Goal: Transaction & Acquisition: Purchase product/service

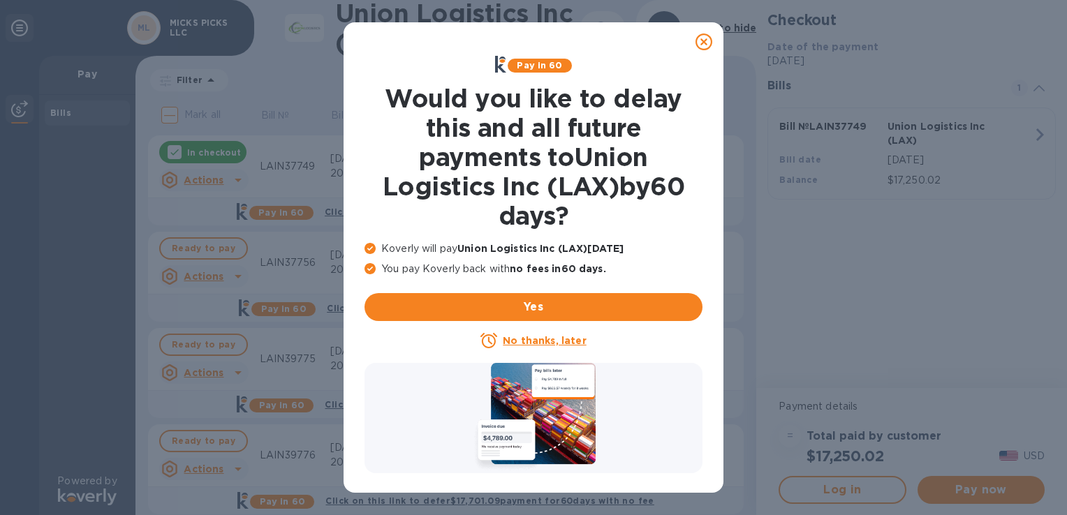
click at [532, 337] on u "No thanks, later" at bounding box center [544, 340] width 83 height 11
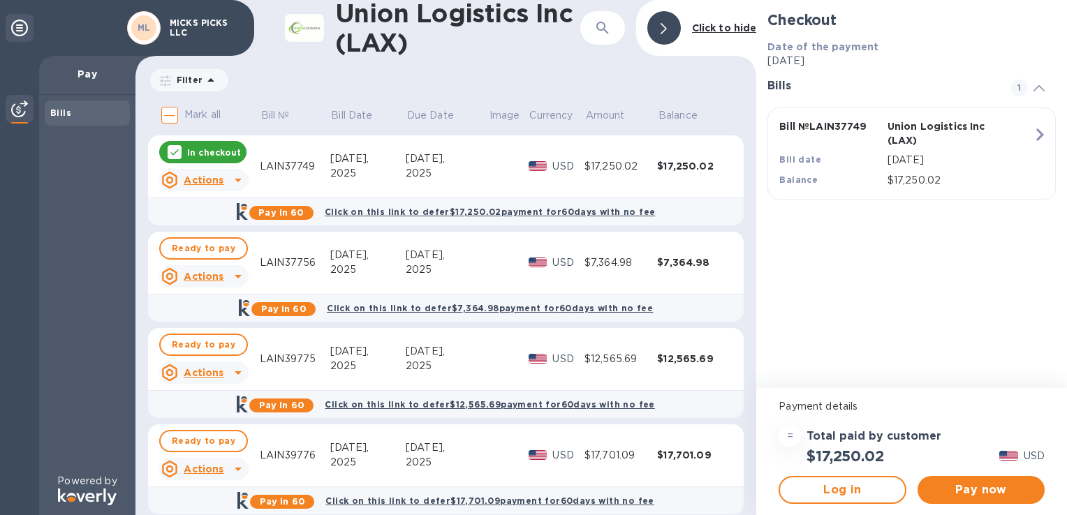
click at [198, 178] on u "Actions" at bounding box center [204, 180] width 40 height 11
click at [221, 230] on p "Open bill" at bounding box center [221, 237] width 47 height 15
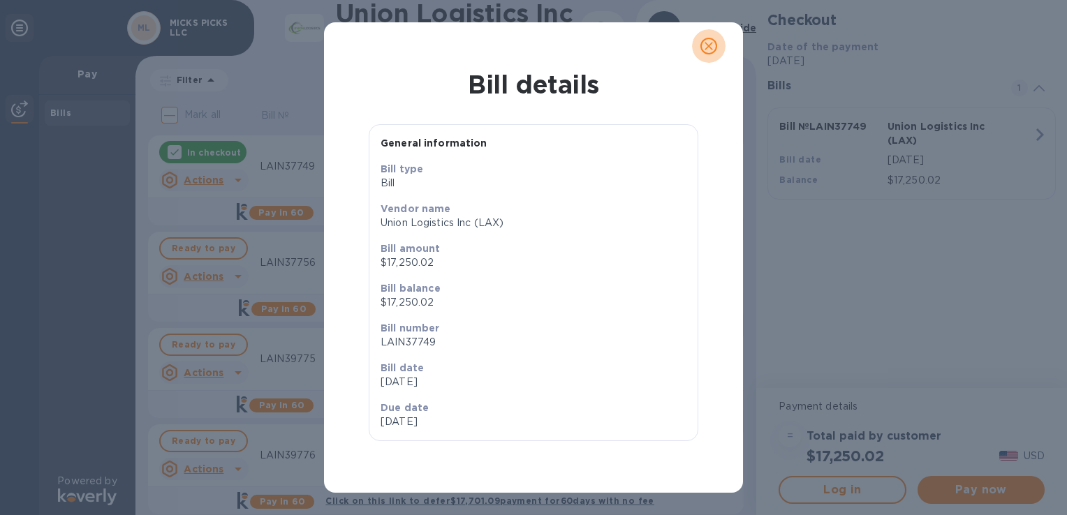
click at [717, 47] on span "close" at bounding box center [709, 46] width 17 height 17
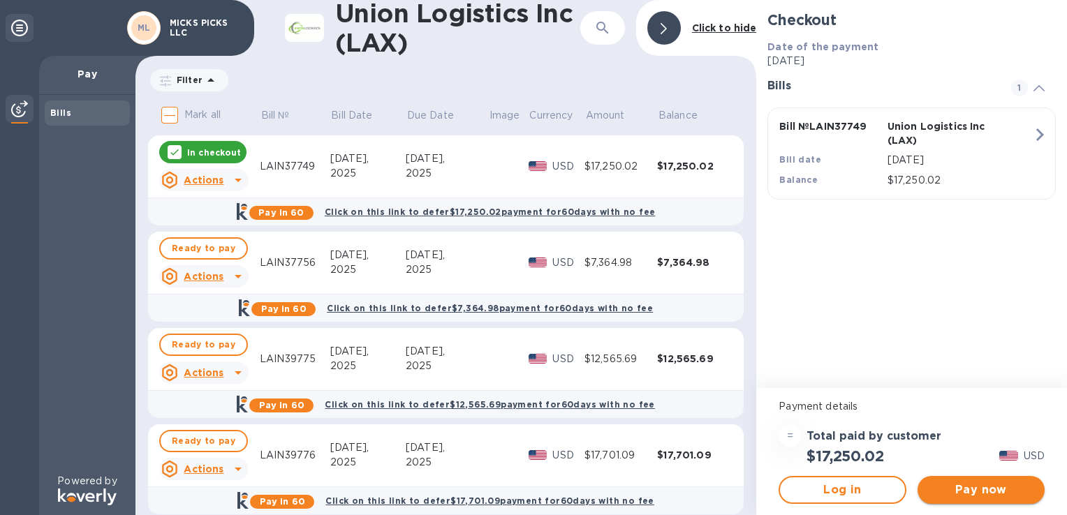
click at [958, 491] on span "Pay now" at bounding box center [981, 490] width 105 height 17
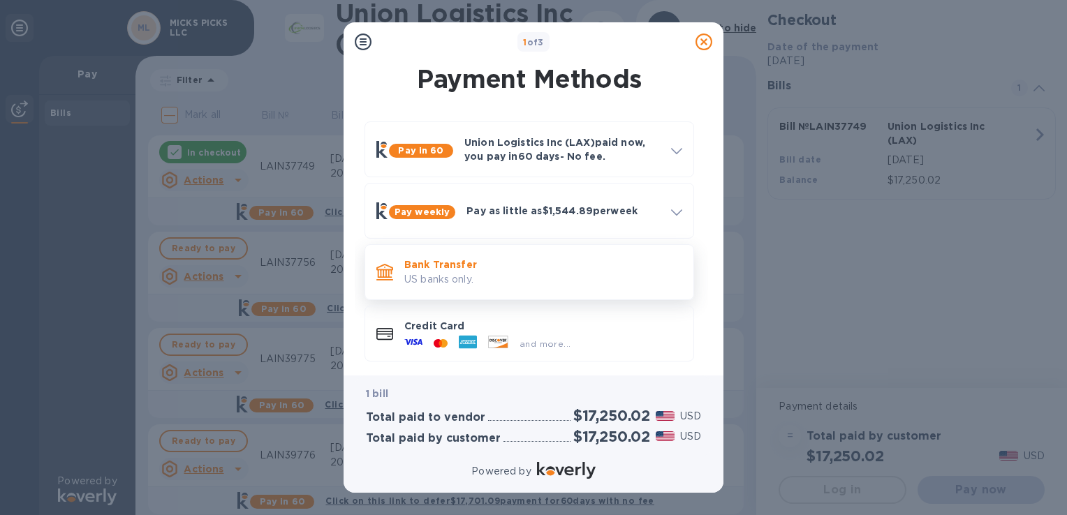
click at [425, 276] on p "US banks only." at bounding box center [543, 279] width 278 height 15
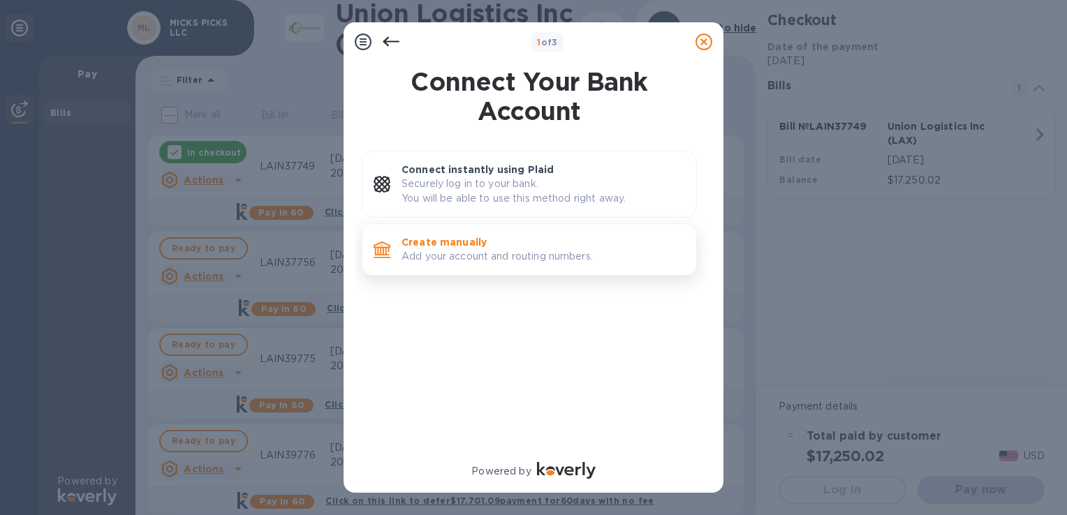
click at [423, 257] on p "Add your account and routing numbers." at bounding box center [544, 256] width 284 height 15
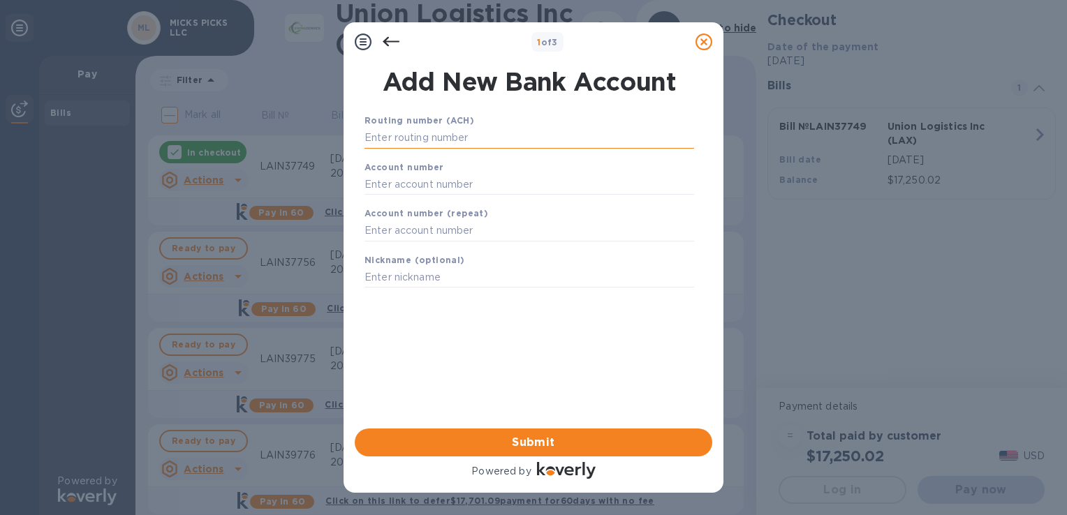
click at [443, 139] on input "text" at bounding box center [530, 138] width 330 height 21
click at [366, 136] on input "text" at bounding box center [530, 138] width 330 height 21
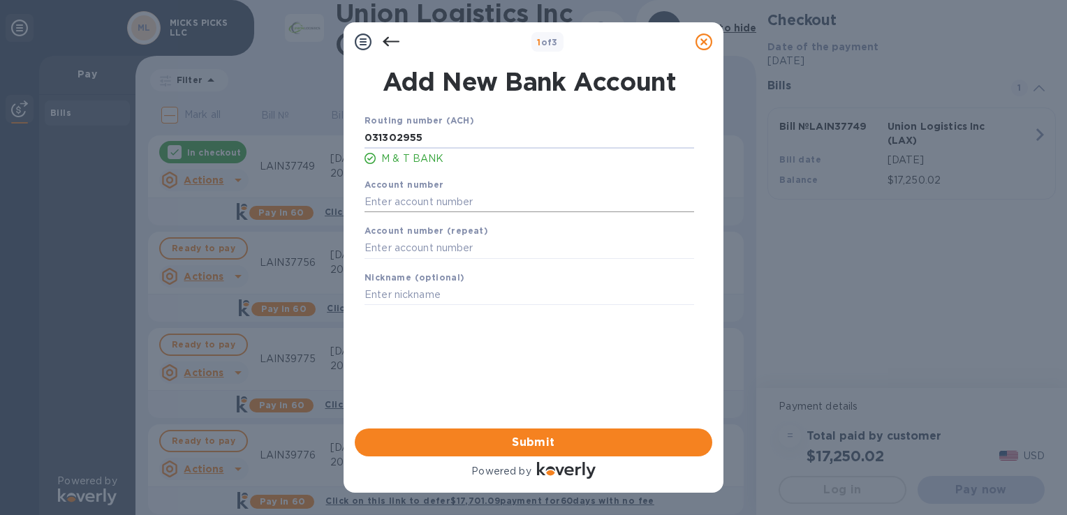
type input "031302955"
click at [390, 205] on input "text" at bounding box center [530, 201] width 330 height 21
type input "9836495920"
click at [372, 254] on input "text" at bounding box center [530, 248] width 330 height 21
type input "9836495920"
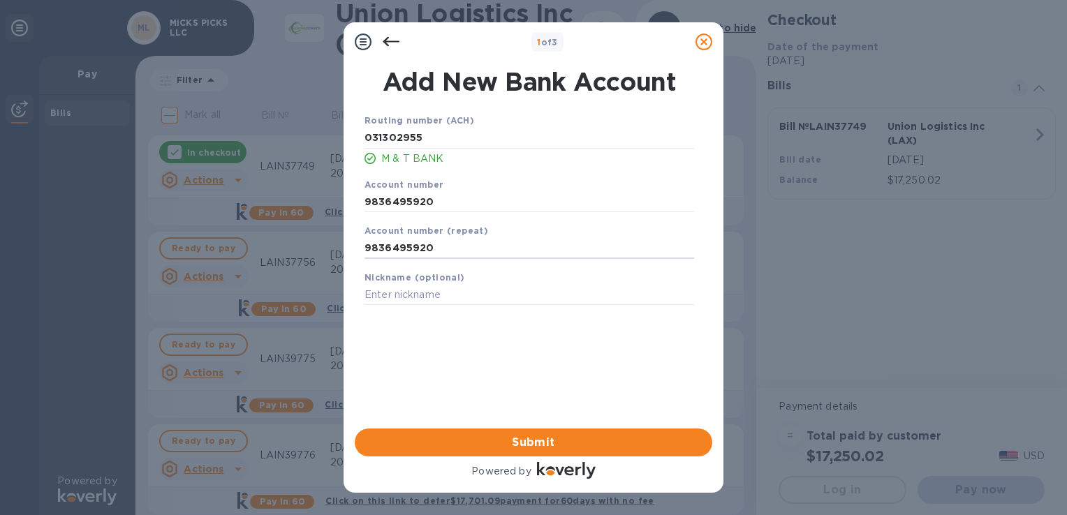
click at [347, 314] on div "Add New Bank Account Routing number (ACH) [US_BANK_ROUTING_MICR] M & T BANK Acc…" at bounding box center [534, 244] width 380 height 367
click at [372, 291] on input "text" at bounding box center [530, 295] width 330 height 21
type input "[PERSON_NAME] picks business account"
click at [526, 443] on span "Submit" at bounding box center [533, 442] width 335 height 17
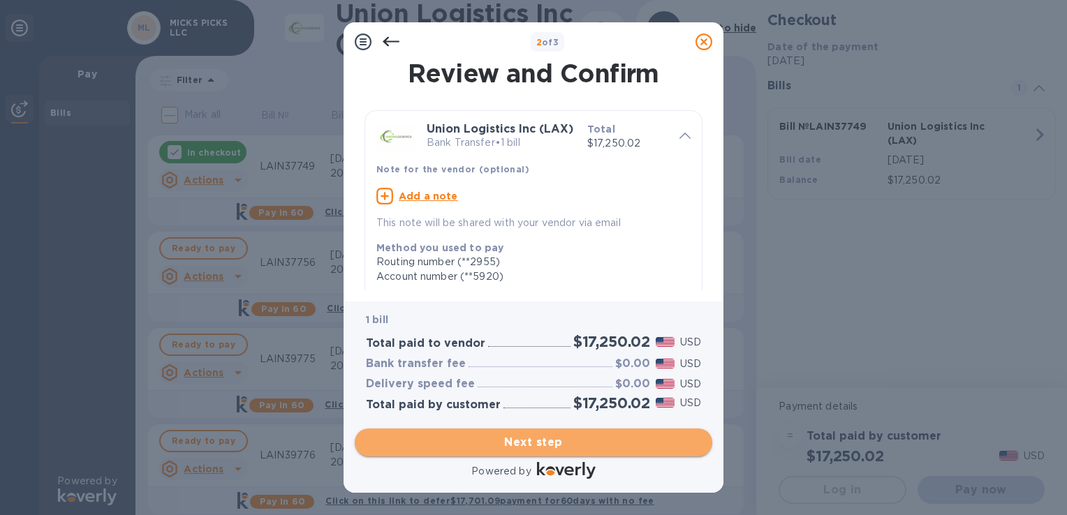
click at [526, 443] on span "Next step" at bounding box center [533, 442] width 335 height 17
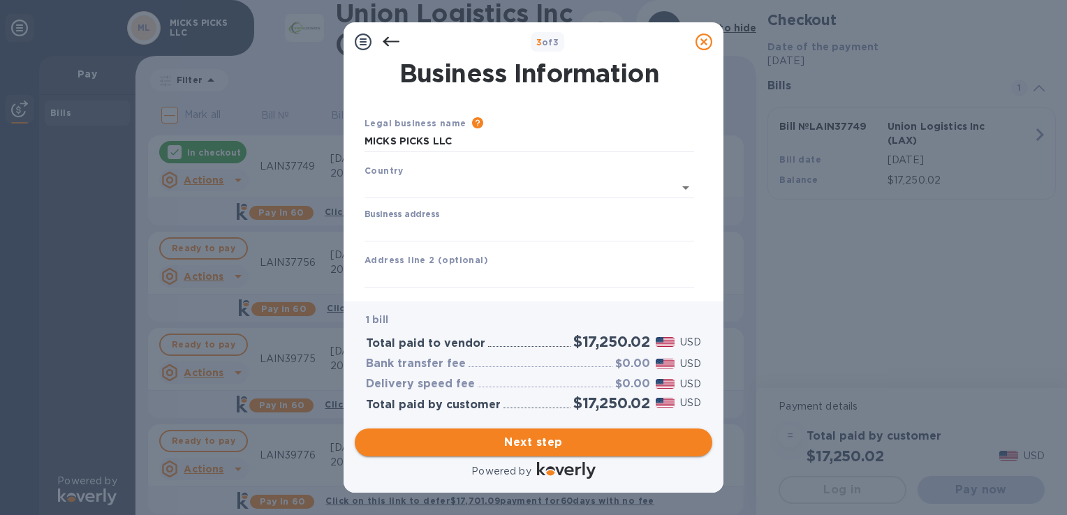
type input "[GEOGRAPHIC_DATA]"
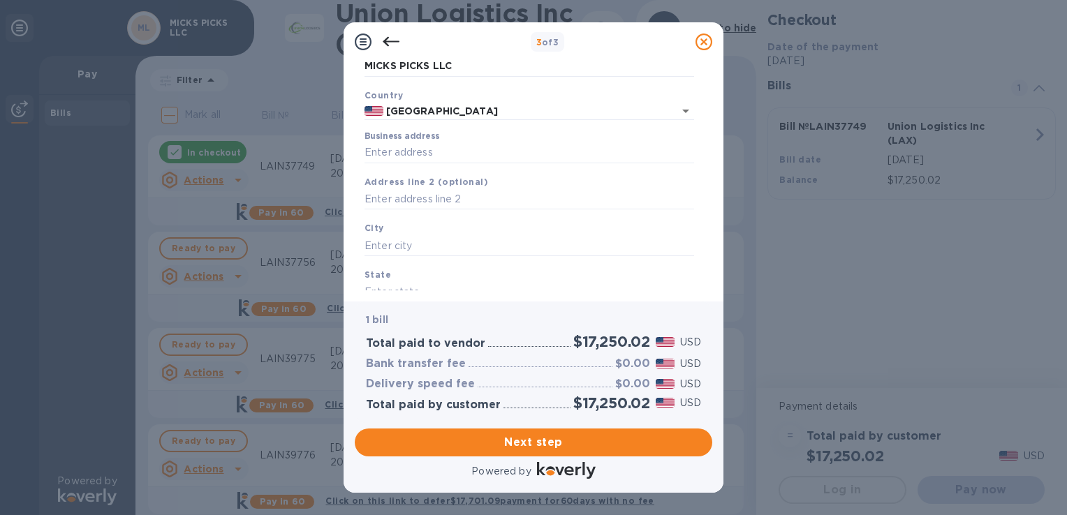
scroll to position [80, 0]
click at [559, 152] on input "Business address" at bounding box center [530, 148] width 330 height 21
type input "[STREET_ADDRESS]"
type input "[GEOGRAPHIC_DATA]"
type input "PA"
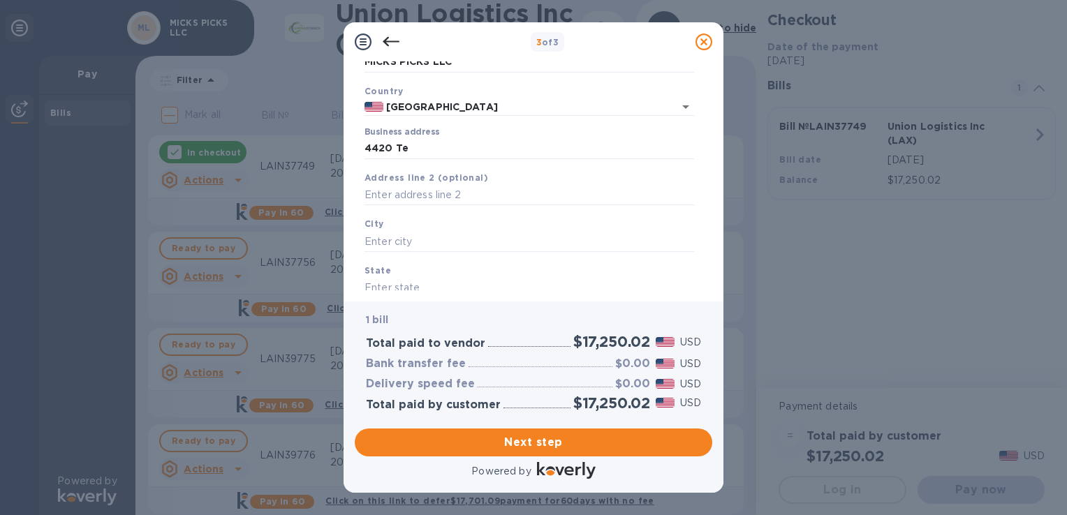
type input "17110"
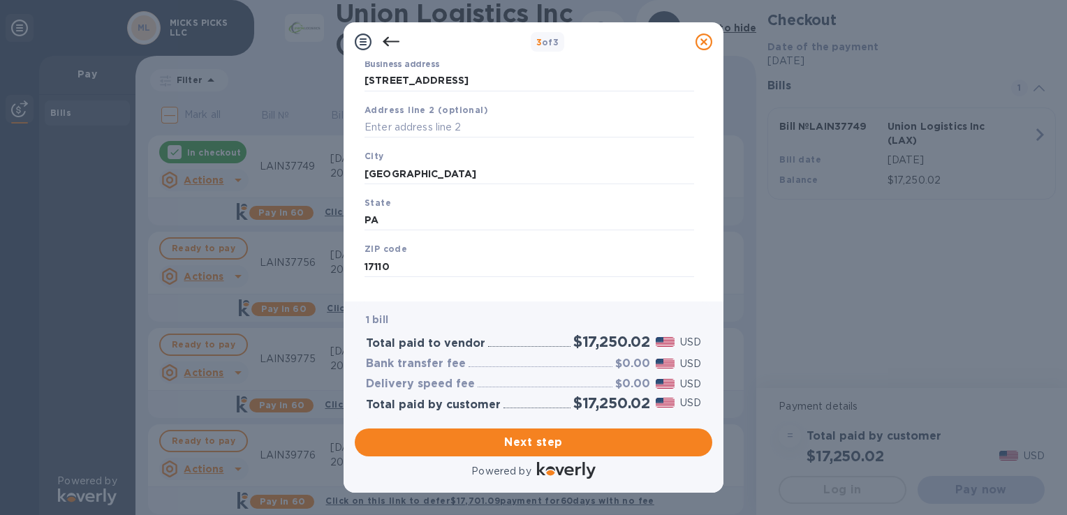
scroll to position [169, 0]
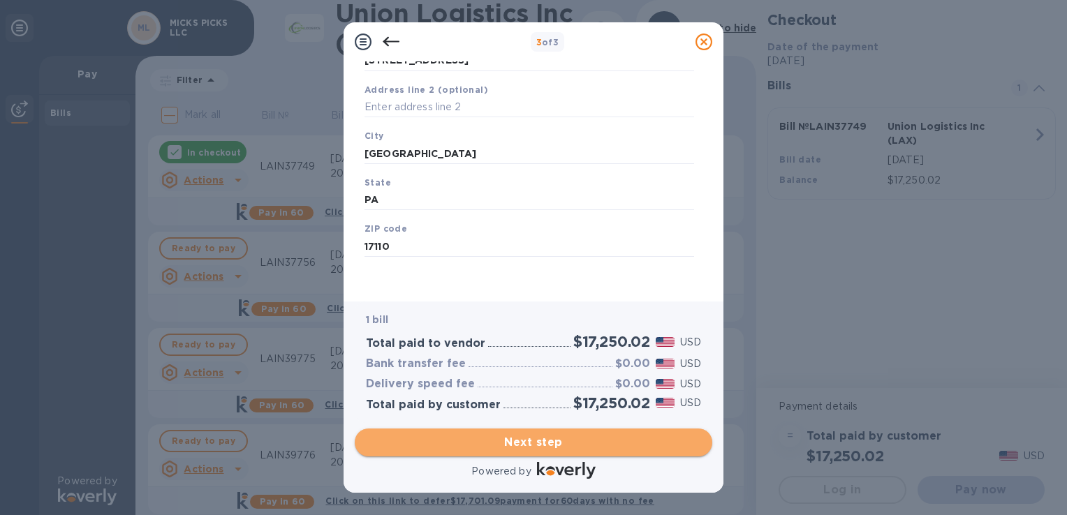
click at [555, 438] on span "Next step" at bounding box center [533, 442] width 335 height 17
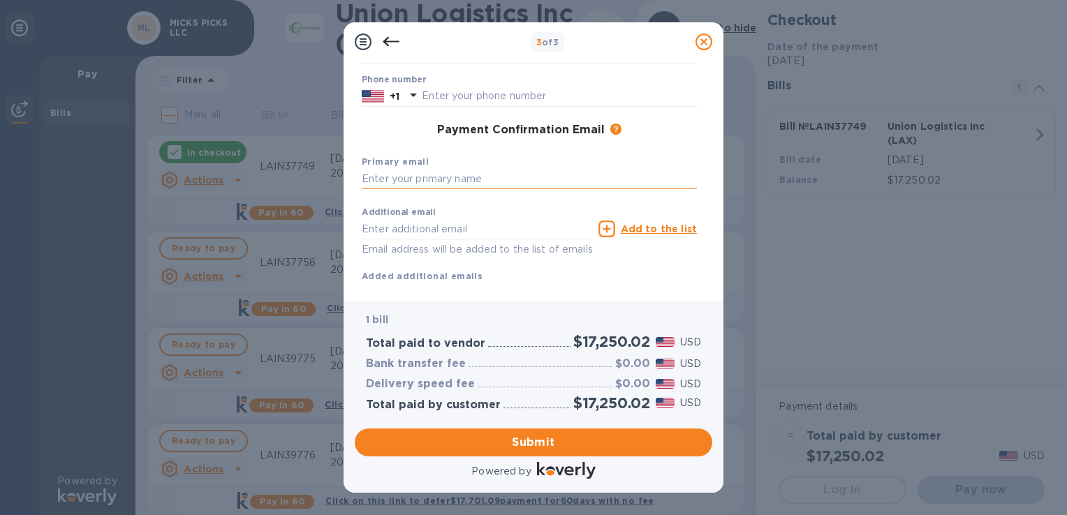
click at [413, 181] on input "text" at bounding box center [529, 179] width 335 height 21
type input "[EMAIL_ADDRESS][DOMAIN_NAME]"
type input "[PERSON_NAME]"
type input "[EMAIL_ADDRESS][DOMAIN_NAME]"
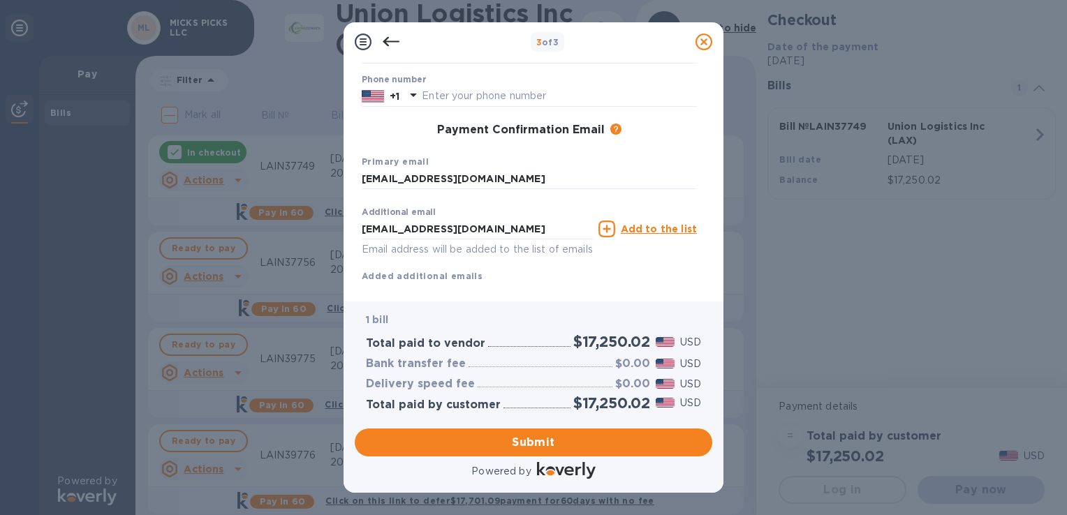
scroll to position [201, 0]
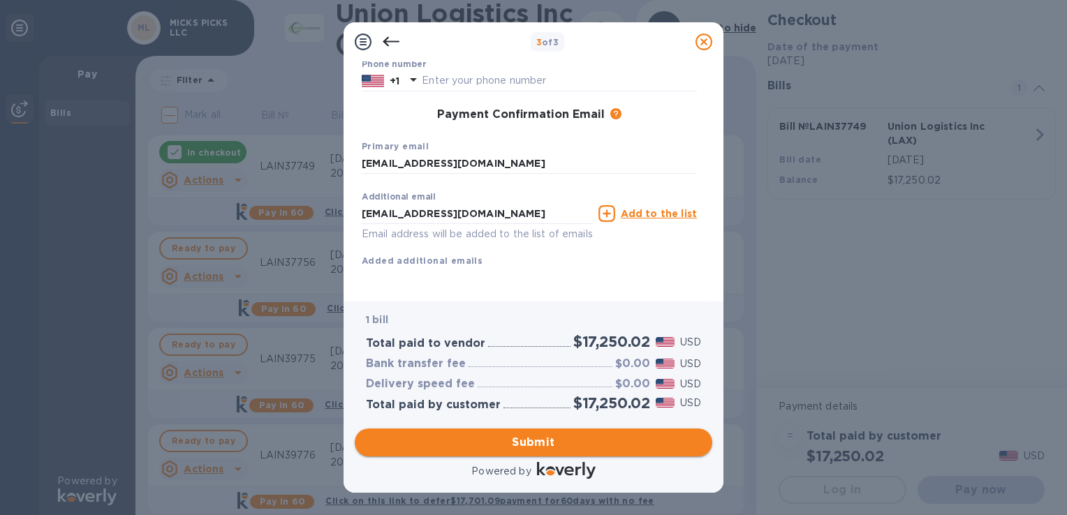
click at [548, 438] on span "Submit" at bounding box center [533, 442] width 335 height 17
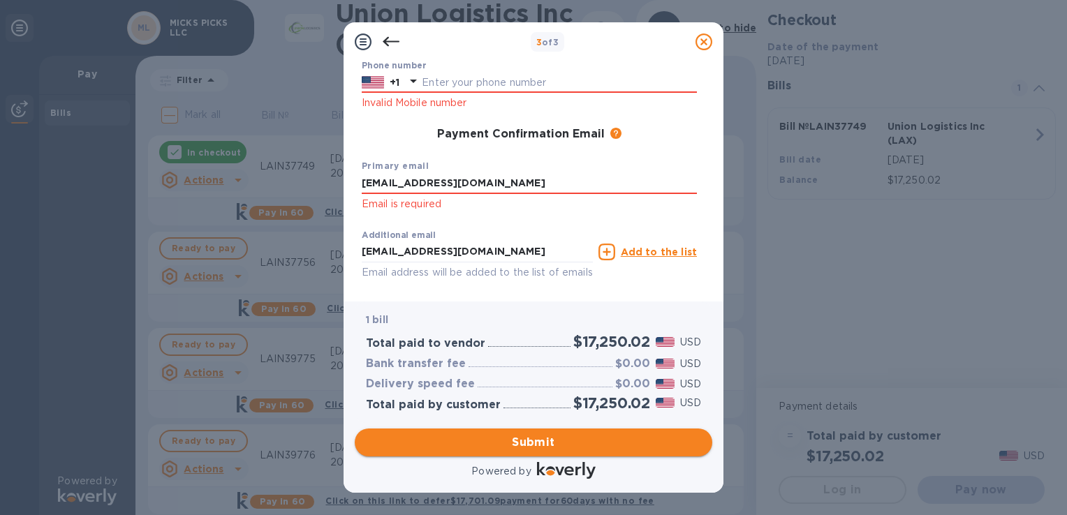
scroll to position [220, 0]
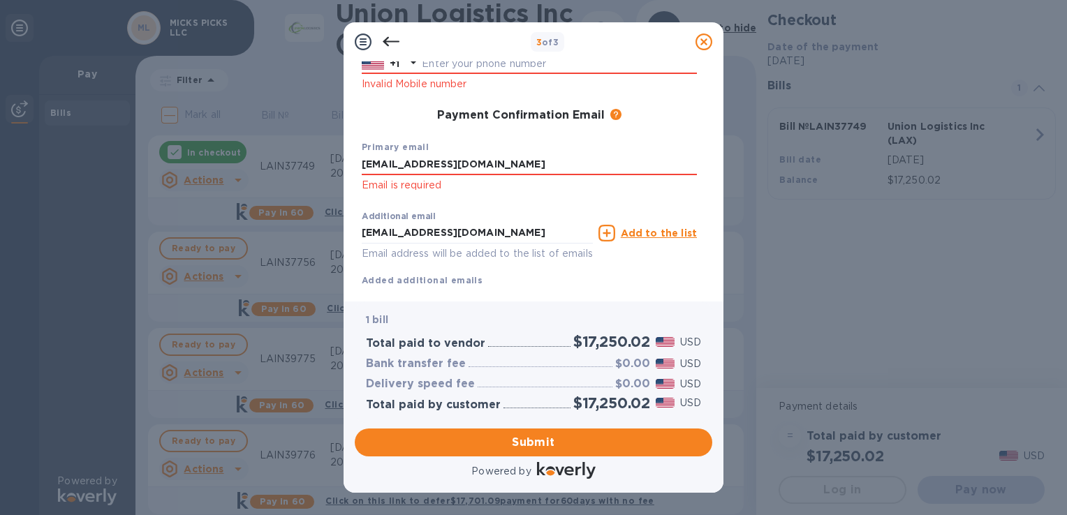
drag, startPoint x: 481, startPoint y: 166, endPoint x: 340, endPoint y: 172, distance: 140.5
click at [340, 172] on div "3 of 3 Payment Contact Information First name [PERSON_NAME] First name is a req…" at bounding box center [533, 257] width 1067 height 515
drag, startPoint x: 478, startPoint y: 235, endPoint x: 332, endPoint y: 234, distance: 145.3
click at [332, 234] on div "3 of 3 Payment Contact Information First name [PERSON_NAME] First name is a req…" at bounding box center [533, 257] width 1067 height 515
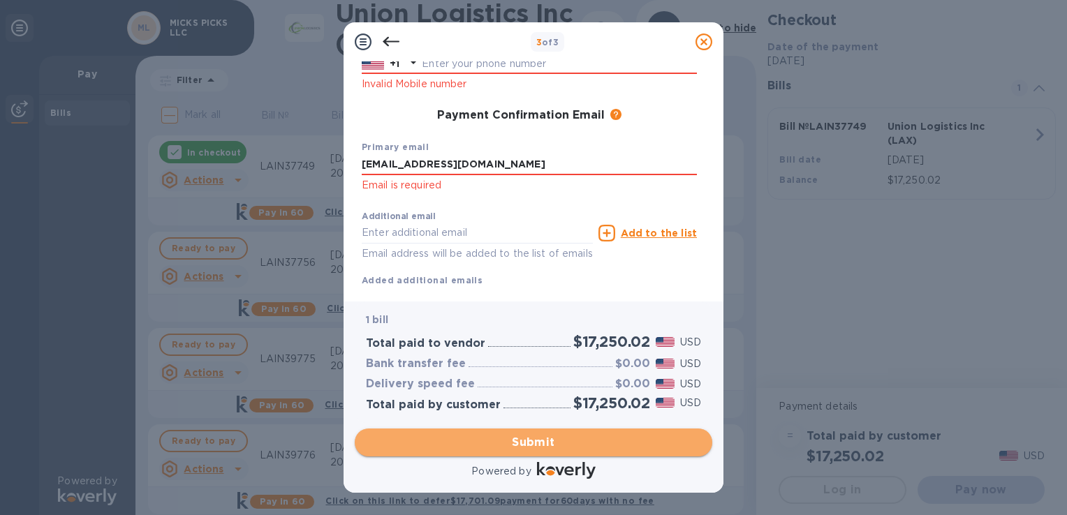
click at [525, 448] on span "Submit" at bounding box center [533, 442] width 335 height 17
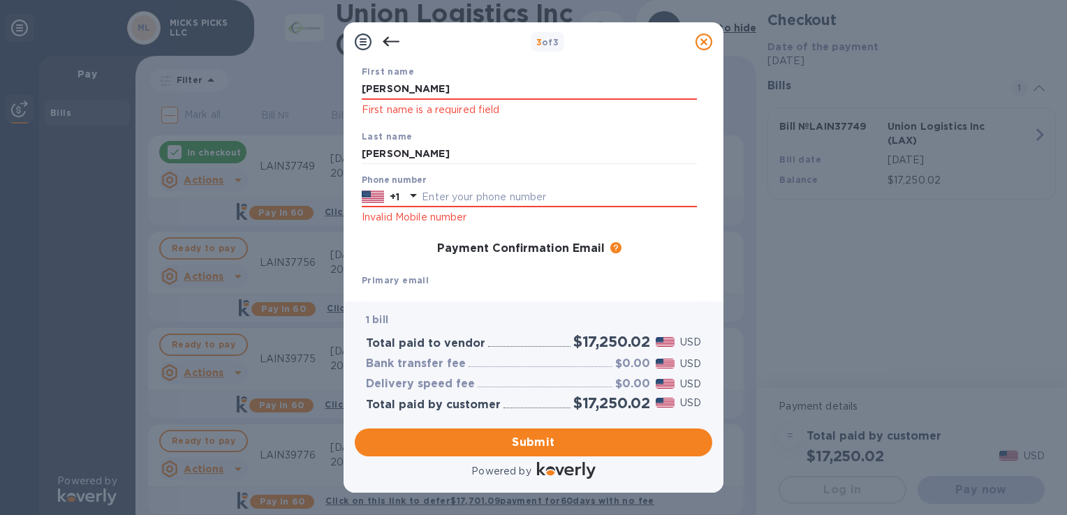
scroll to position [73, 0]
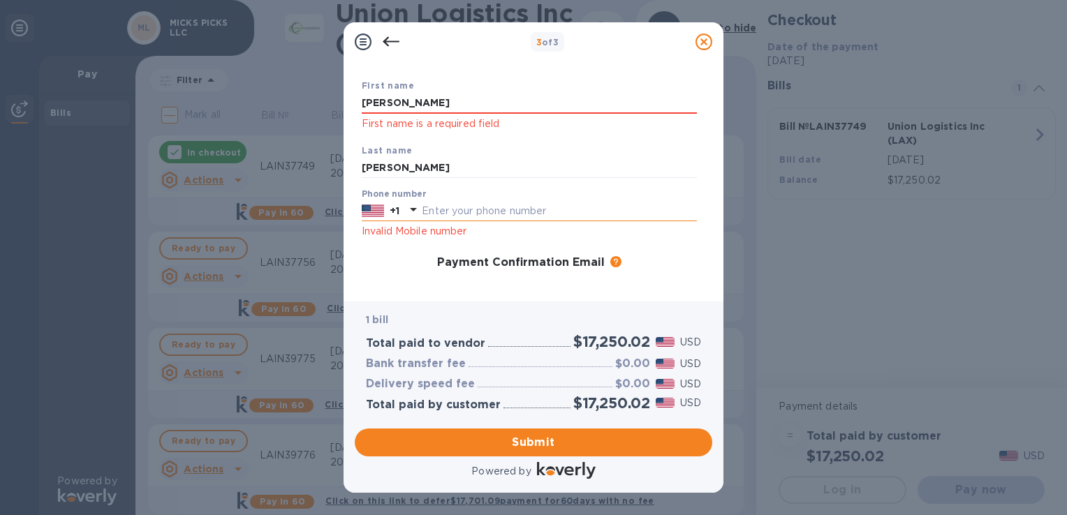
click at [443, 218] on input "text" at bounding box center [559, 210] width 275 height 21
type input "5"
type input "7175801357"
type input "[EMAIL_ADDRESS][DOMAIN_NAME]"
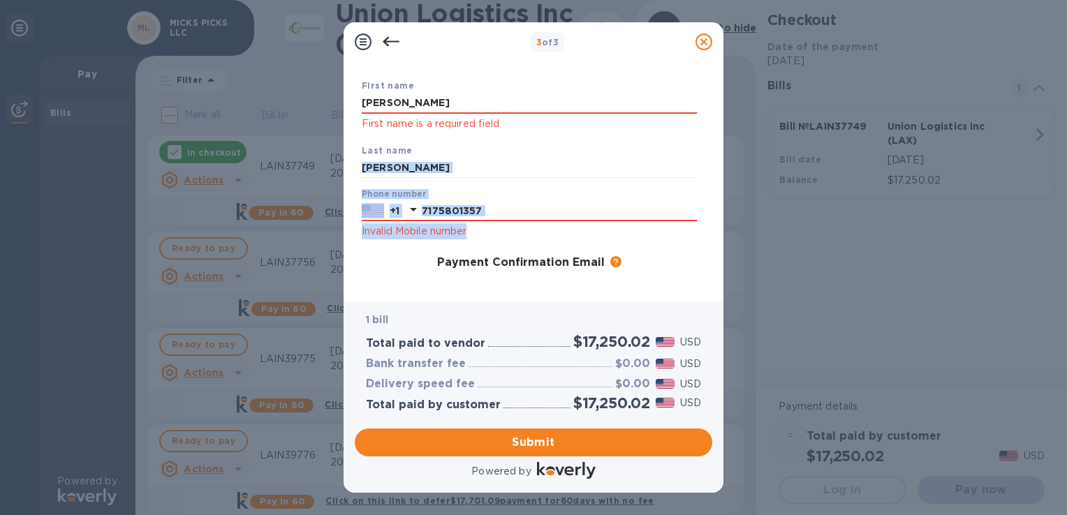
drag, startPoint x: 705, startPoint y: 142, endPoint x: 715, endPoint y: 221, distance: 79.4
click at [715, 221] on div "Payment Contact Information First name [PERSON_NAME] First name is a required f…" at bounding box center [534, 181] width 380 height 240
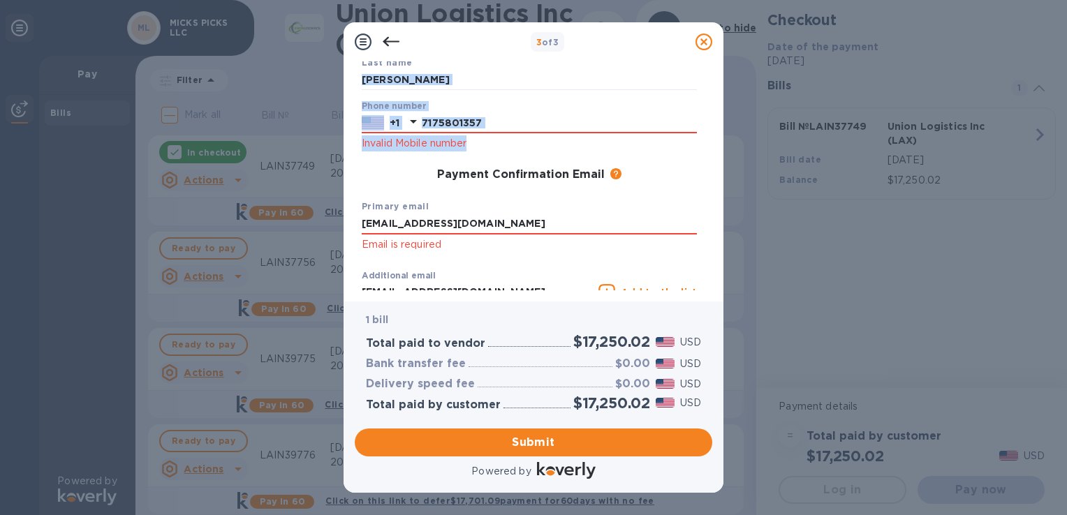
scroll to position [190, 0]
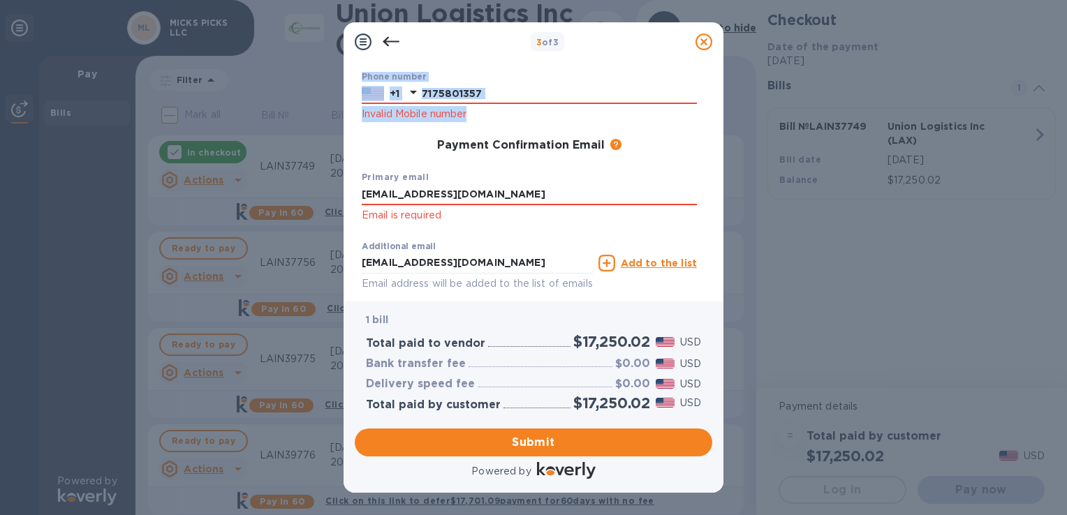
click at [642, 122] on p "Invalid Mobile number" at bounding box center [529, 114] width 335 height 16
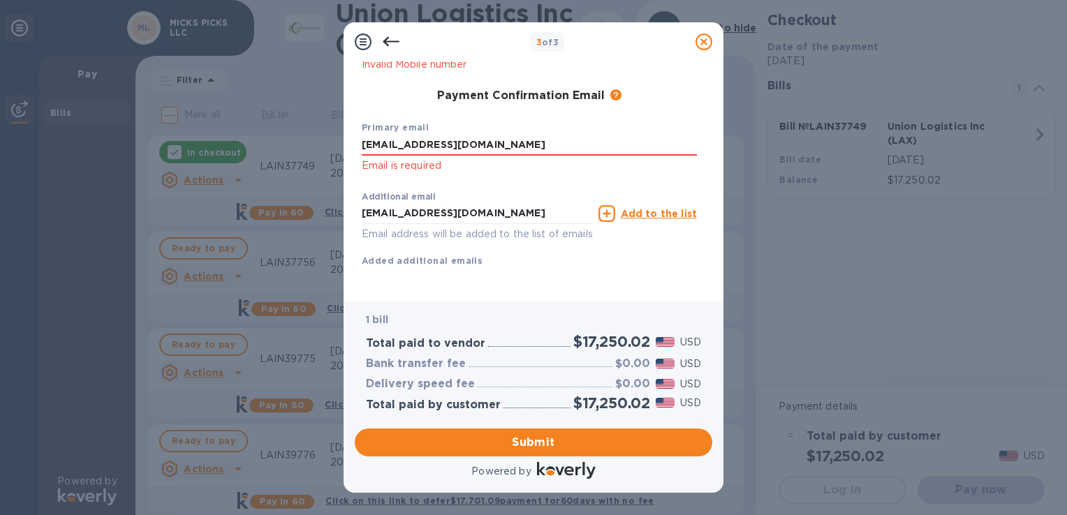
scroll to position [256, 0]
click at [534, 448] on span "Submit" at bounding box center [533, 442] width 335 height 17
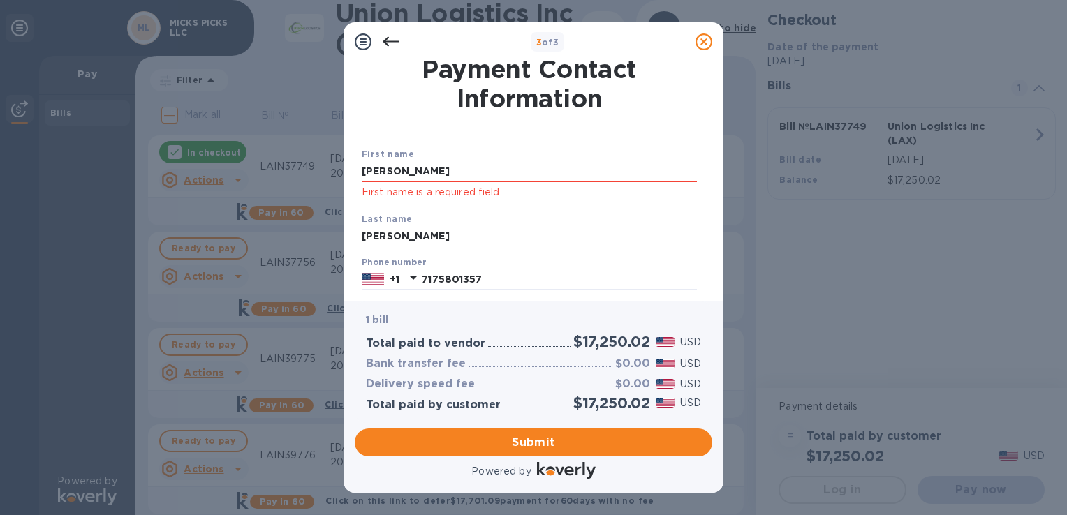
scroll to position [0, 0]
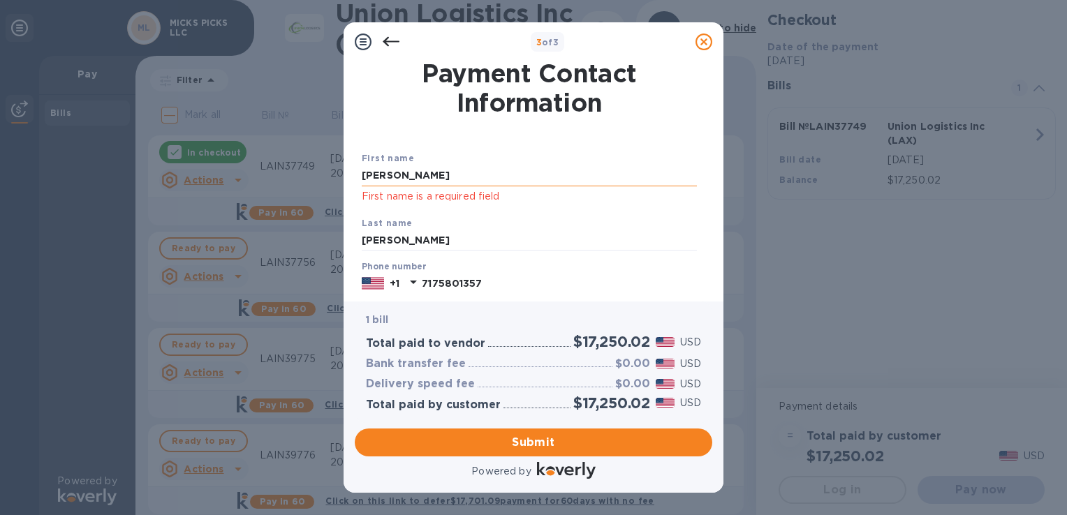
click at [500, 177] on input "[PERSON_NAME]" at bounding box center [529, 176] width 335 height 21
type input "M"
type input "[PERSON_NAME]"
click at [617, 241] on input "[PERSON_NAME]" at bounding box center [529, 240] width 335 height 21
type input "H"
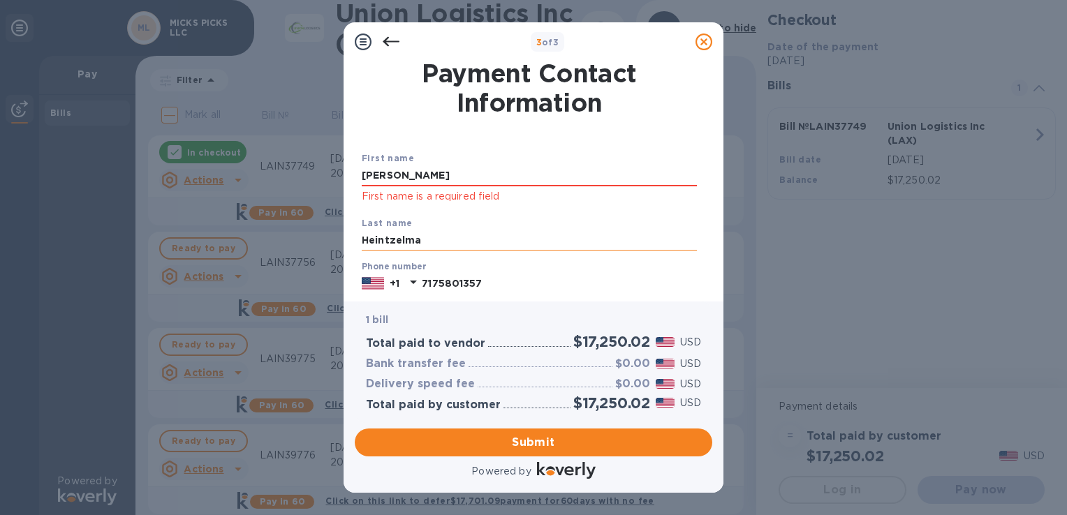
type input "[PERSON_NAME]"
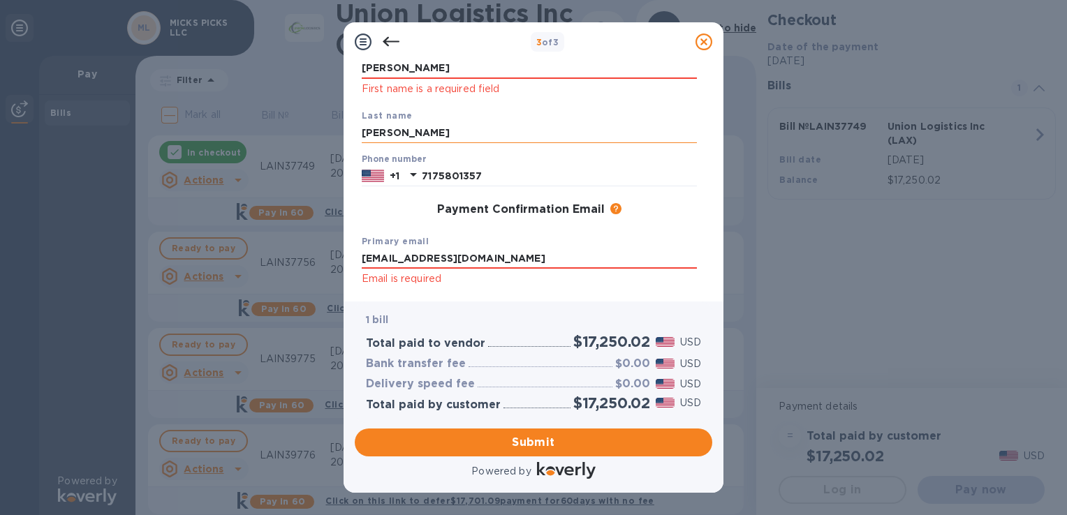
scroll to position [114, 0]
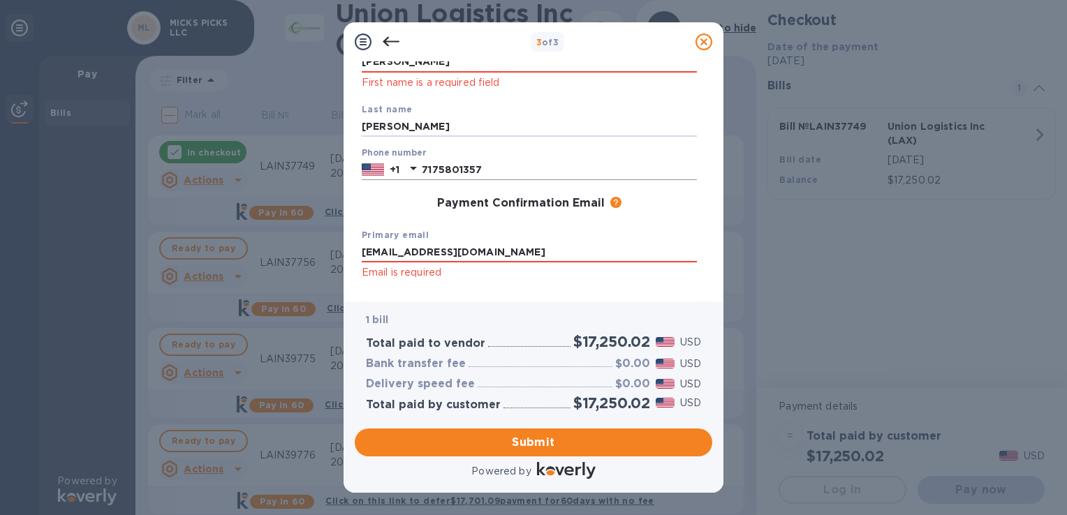
click at [497, 166] on input "7175801357" at bounding box center [559, 169] width 275 height 21
type input "7"
click at [419, 168] on icon at bounding box center [413, 168] width 17 height 17
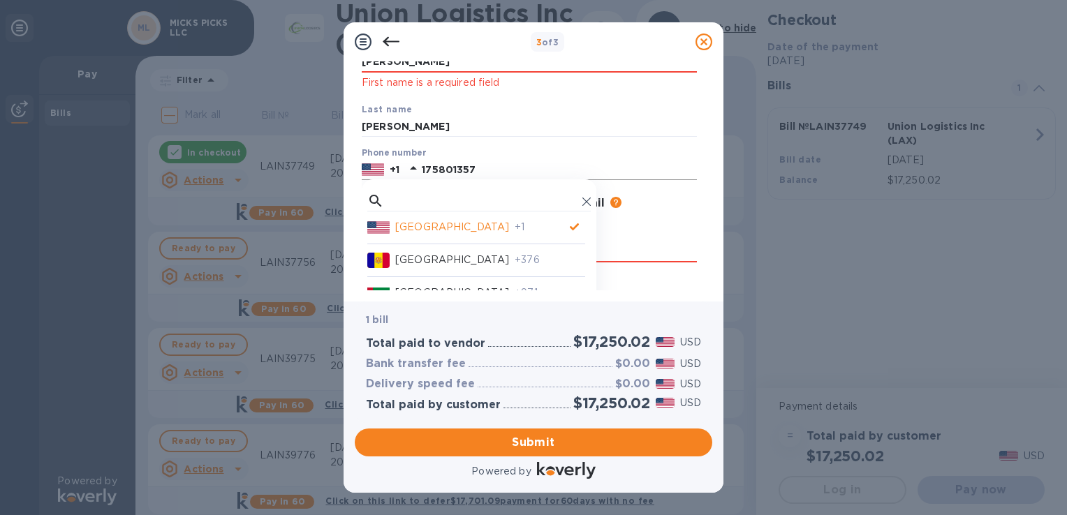
click at [426, 170] on input "175801357" at bounding box center [559, 169] width 275 height 21
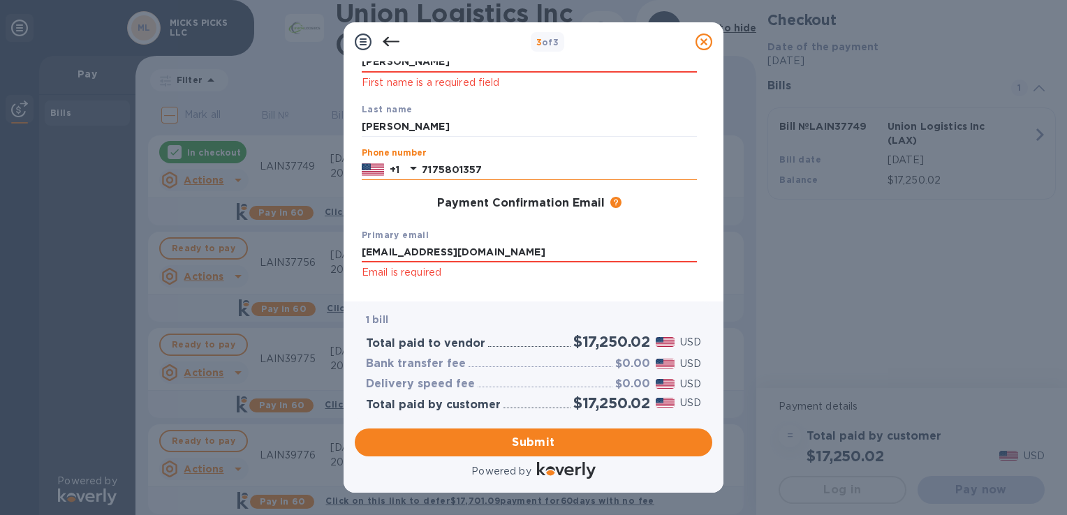
type input "7175801357"
click at [481, 249] on input "[EMAIL_ADDRESS][DOMAIN_NAME]" at bounding box center [529, 252] width 335 height 21
type input "m"
type input "[EMAIL_ADDRESS][DOMAIN_NAME]"
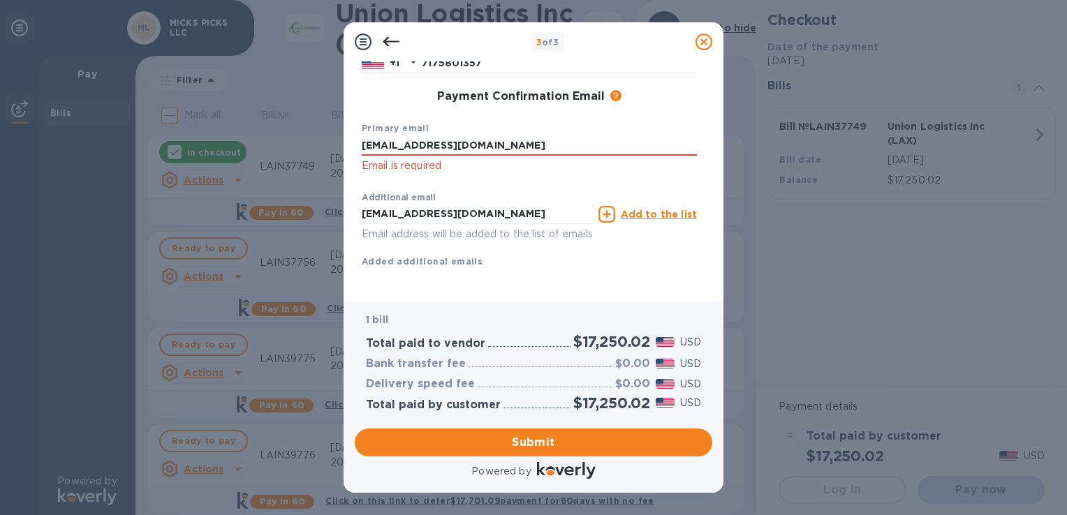
scroll to position [238, 0]
click at [492, 208] on div "Additional email [EMAIL_ADDRESS][DOMAIN_NAME] Email address will be added to th…" at bounding box center [477, 218] width 231 height 50
click at [486, 204] on input "[EMAIL_ADDRESS][DOMAIN_NAME]" at bounding box center [477, 214] width 231 height 21
drag, startPoint x: 486, startPoint y: 197, endPoint x: 273, endPoint y: 191, distance: 213.1
click at [273, 191] on div "3 of 3 Payment Contact Information First name [PERSON_NAME] First name is a req…" at bounding box center [533, 257] width 1067 height 515
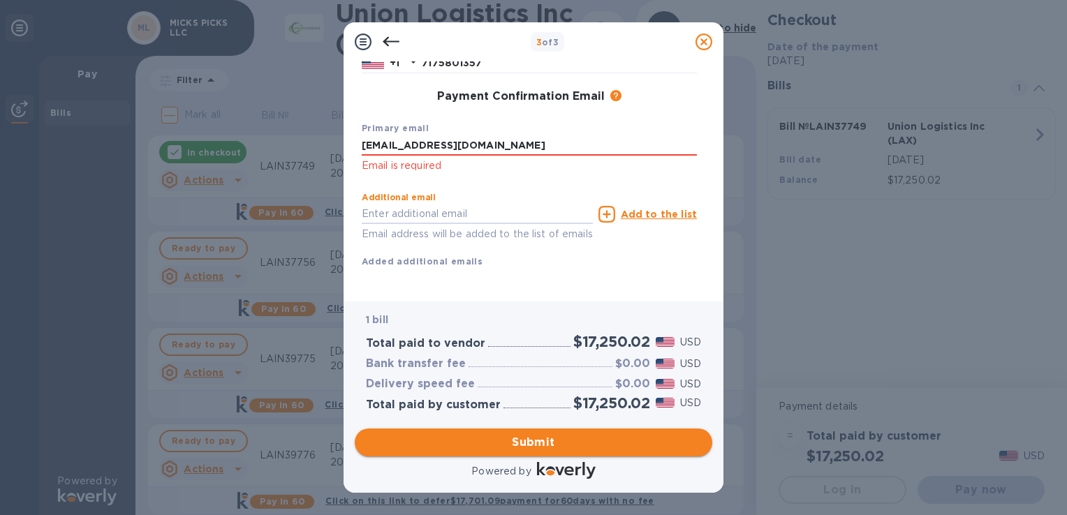
click at [529, 448] on span "Submit" at bounding box center [533, 442] width 335 height 17
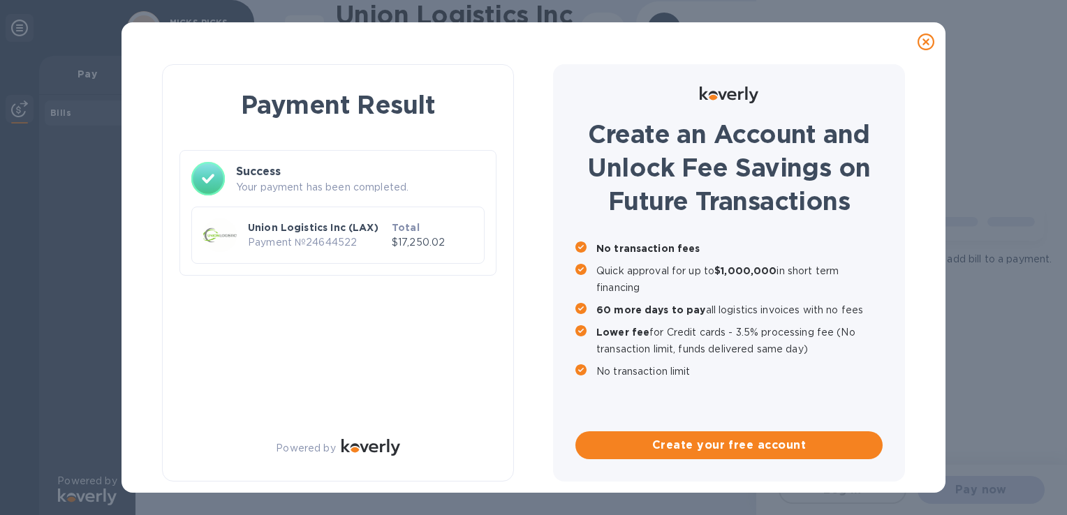
scroll to position [0, 0]
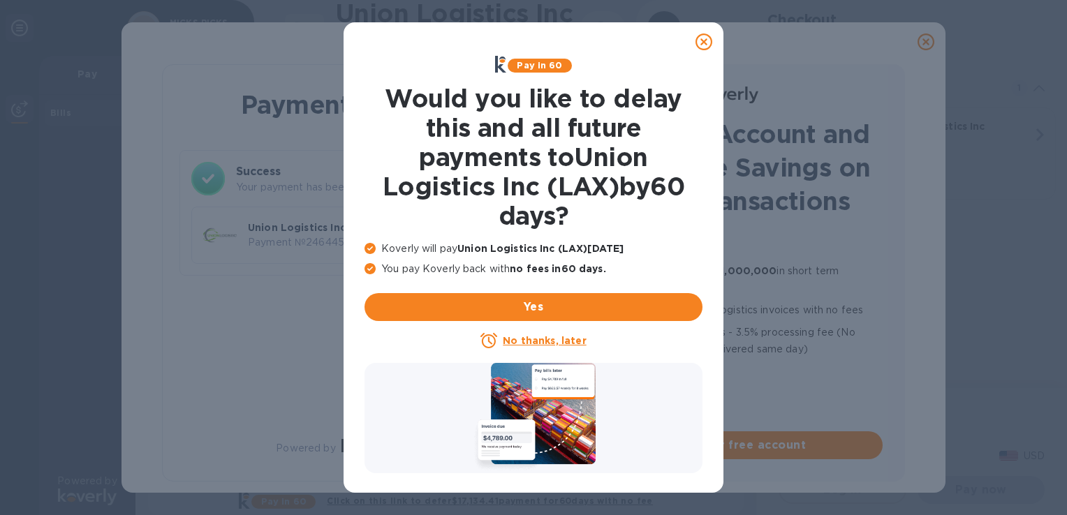
click at [706, 38] on icon at bounding box center [704, 42] width 17 height 17
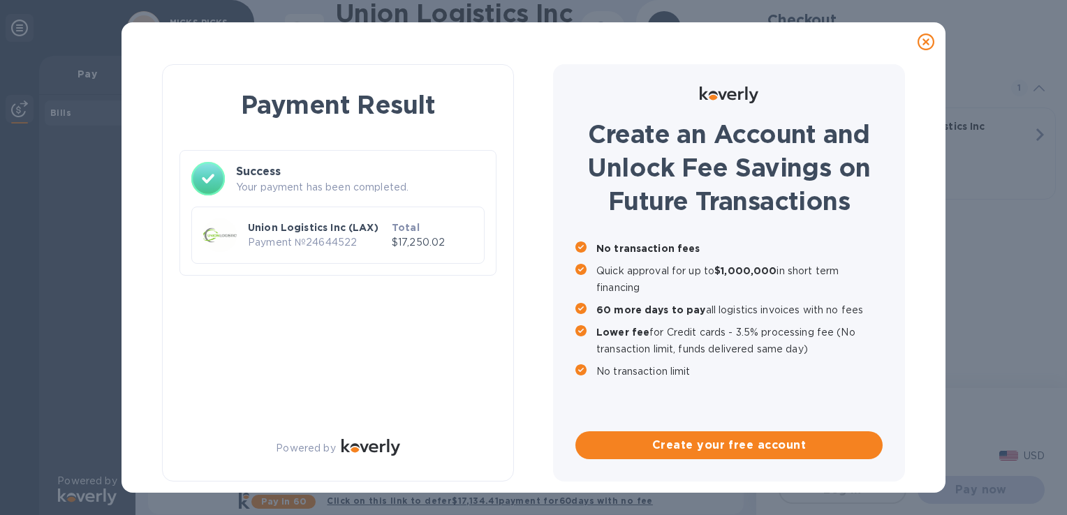
click at [935, 35] on div at bounding box center [926, 42] width 28 height 28
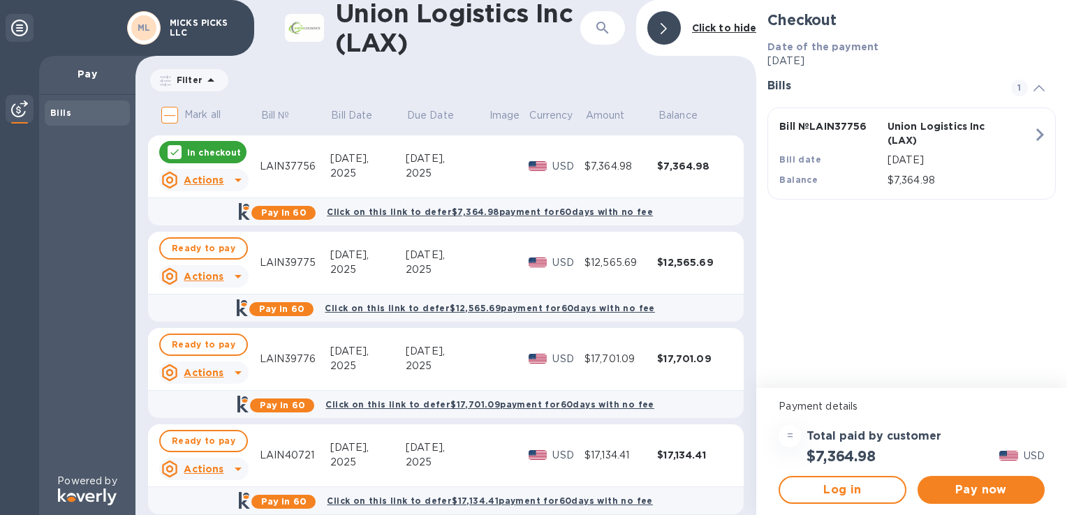
click at [488, 183] on td at bounding box center [508, 167] width 41 height 63
click at [585, 166] on div "$7,364.98" at bounding box center [621, 166] width 73 height 15
click at [946, 494] on span "Pay now" at bounding box center [981, 490] width 105 height 17
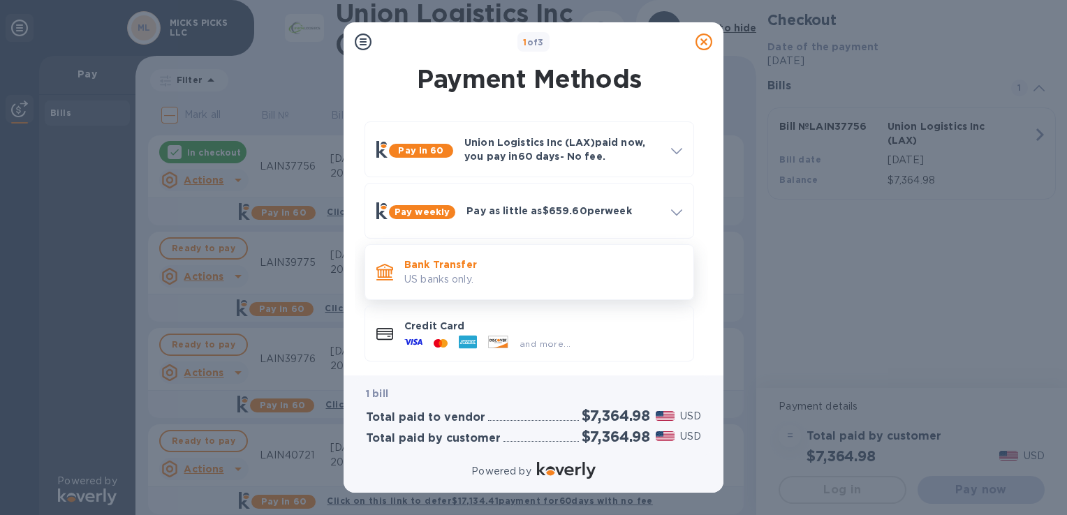
click at [615, 274] on p "US banks only." at bounding box center [543, 279] width 278 height 15
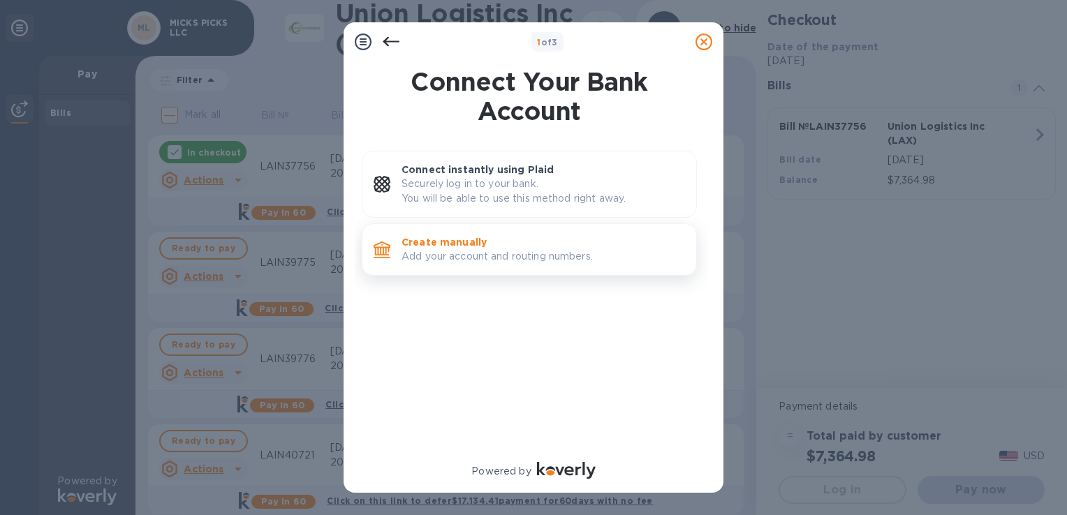
click at [585, 247] on p "Create manually" at bounding box center [544, 242] width 284 height 14
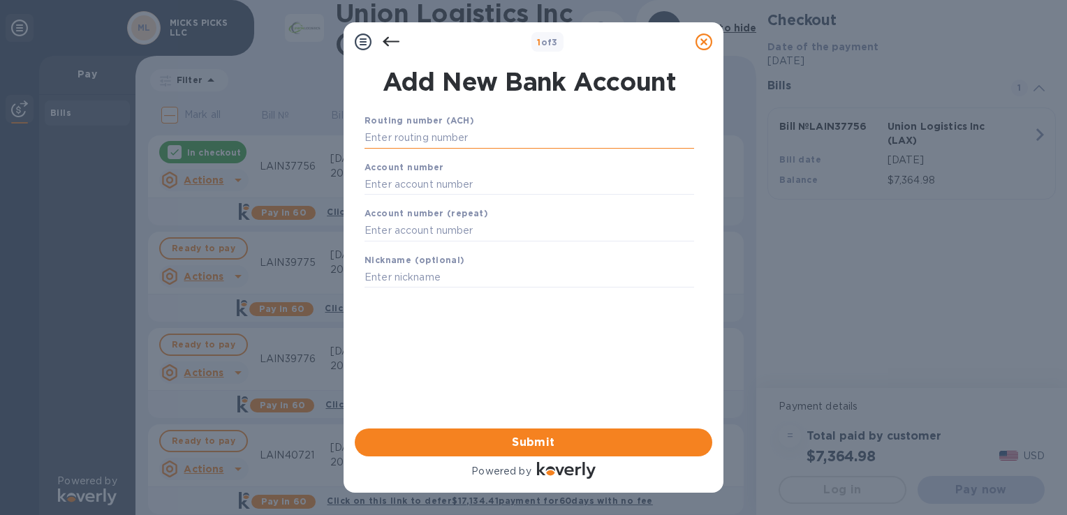
click at [506, 142] on input "text" at bounding box center [530, 138] width 330 height 21
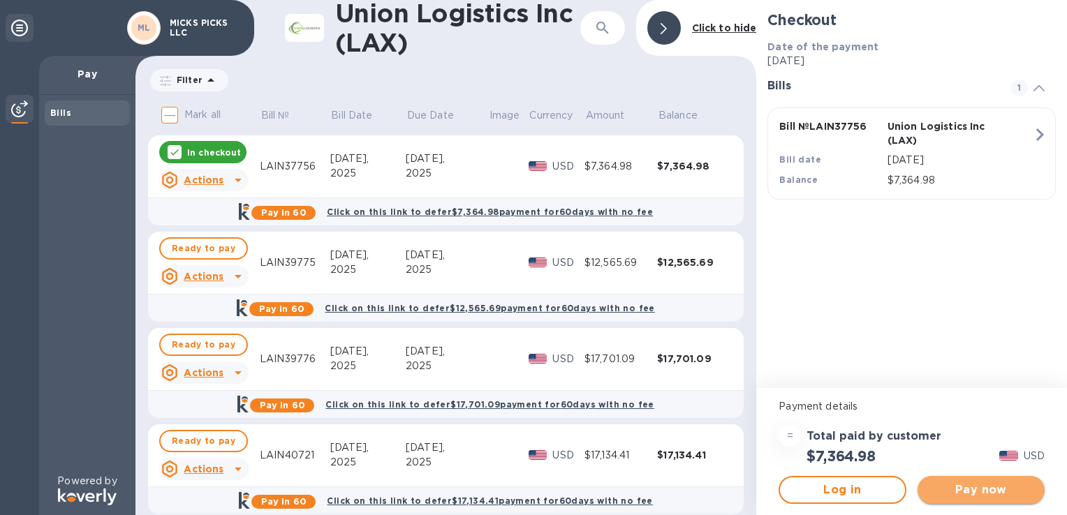
click at [961, 496] on span "Pay now" at bounding box center [981, 490] width 105 height 17
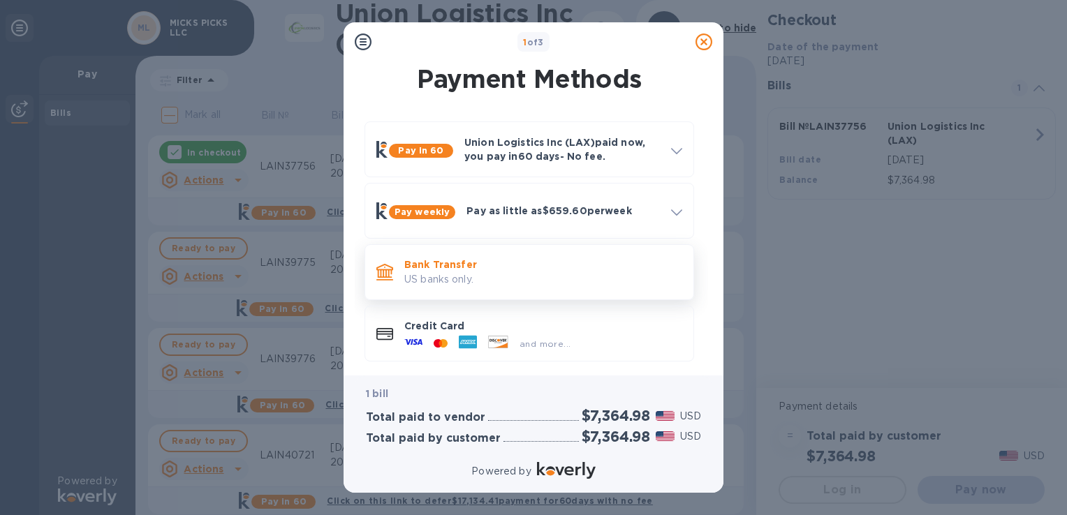
click at [408, 275] on p "US banks only." at bounding box center [543, 279] width 278 height 15
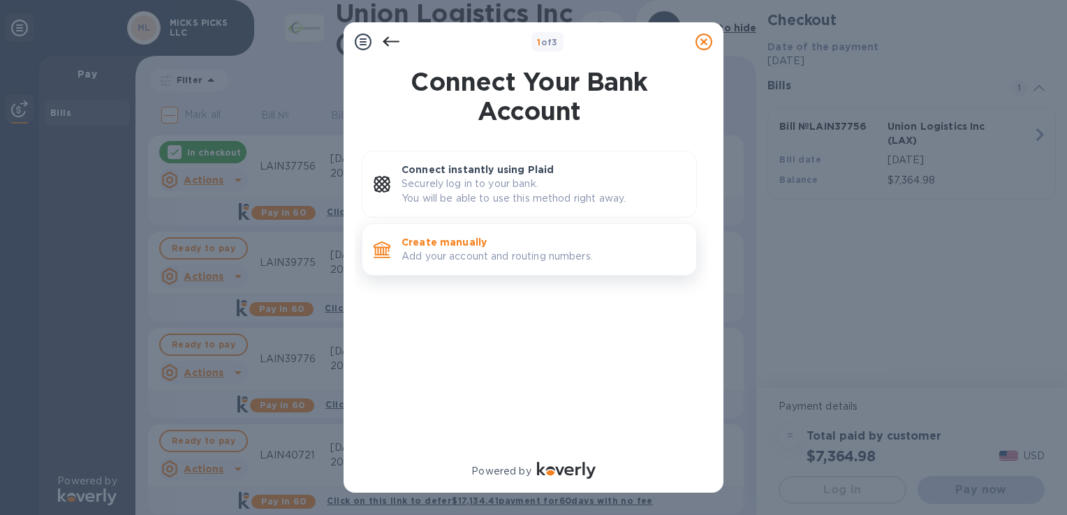
click at [425, 252] on p "Add your account and routing numbers." at bounding box center [544, 256] width 284 height 15
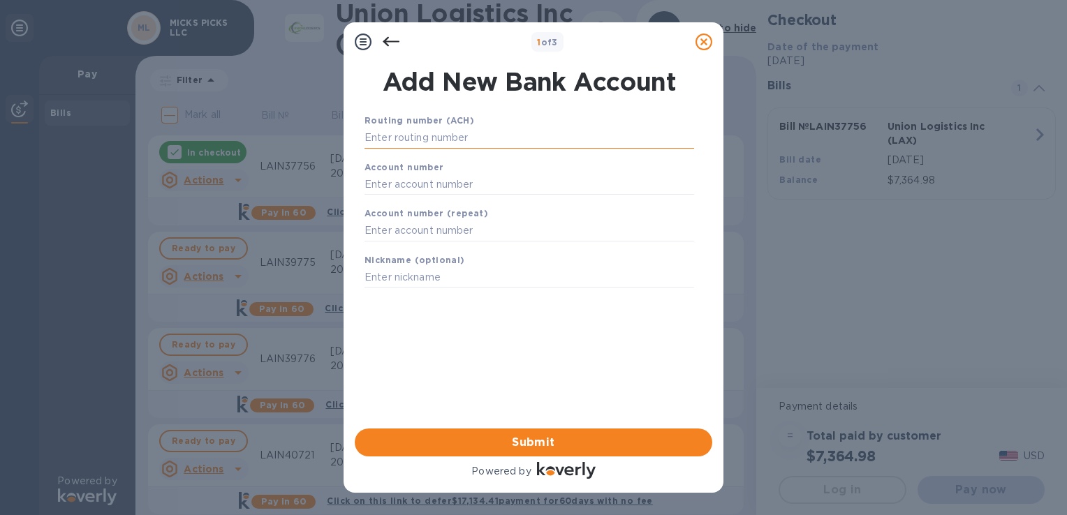
click at [366, 136] on input "text" at bounding box center [530, 138] width 330 height 21
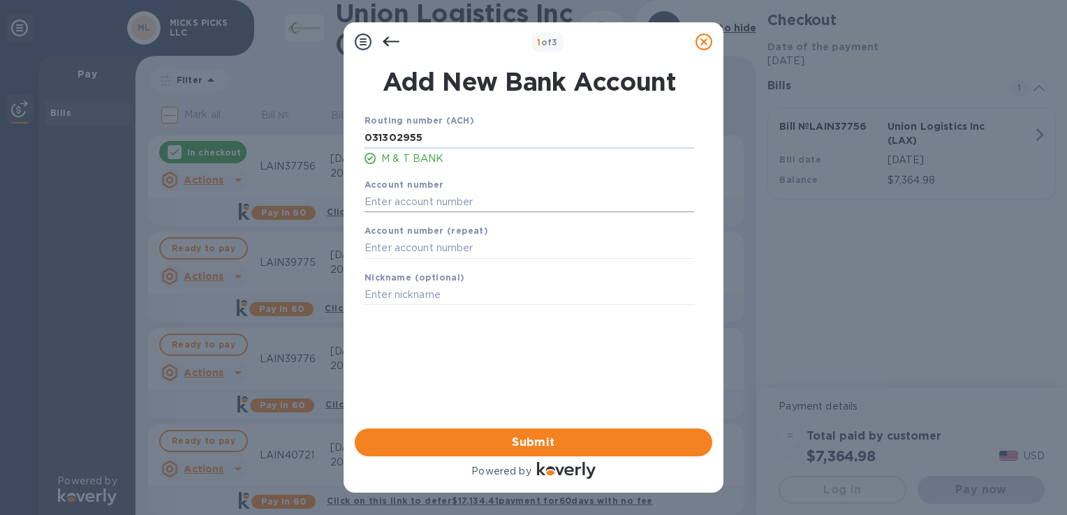
type input "031302955"
click at [380, 197] on input "text" at bounding box center [530, 201] width 330 height 21
type input "9836495920"
click at [388, 244] on input "text" at bounding box center [530, 248] width 330 height 21
type input "9836495920"
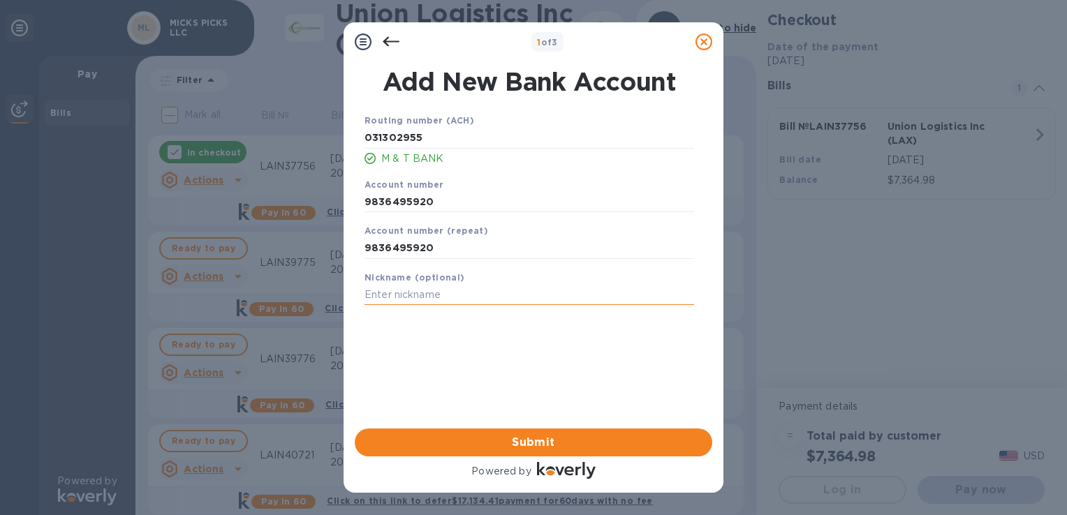
click at [365, 299] on input "text" at bounding box center [530, 295] width 330 height 21
type input "[PERSON_NAME] picks business"
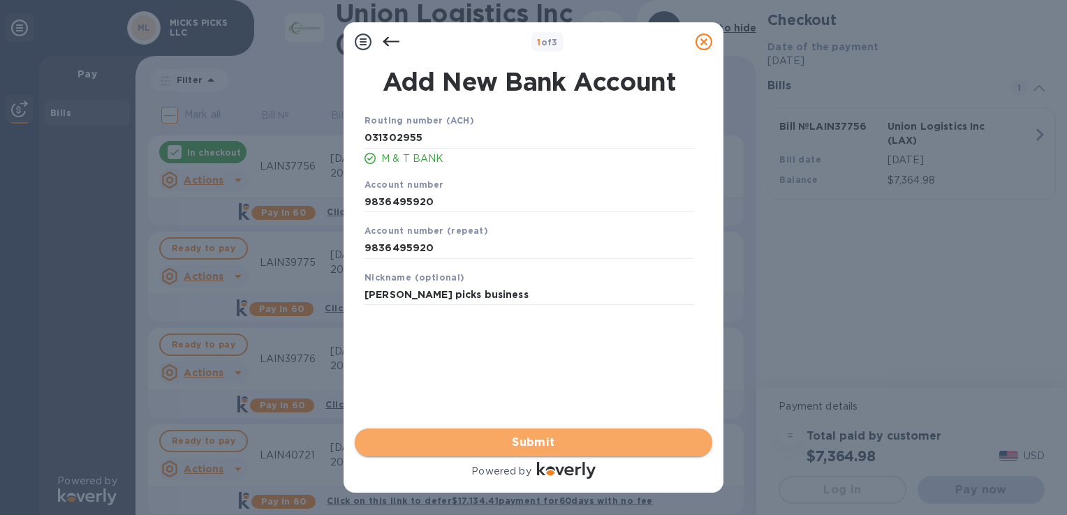
click at [514, 440] on span "Submit" at bounding box center [533, 442] width 335 height 17
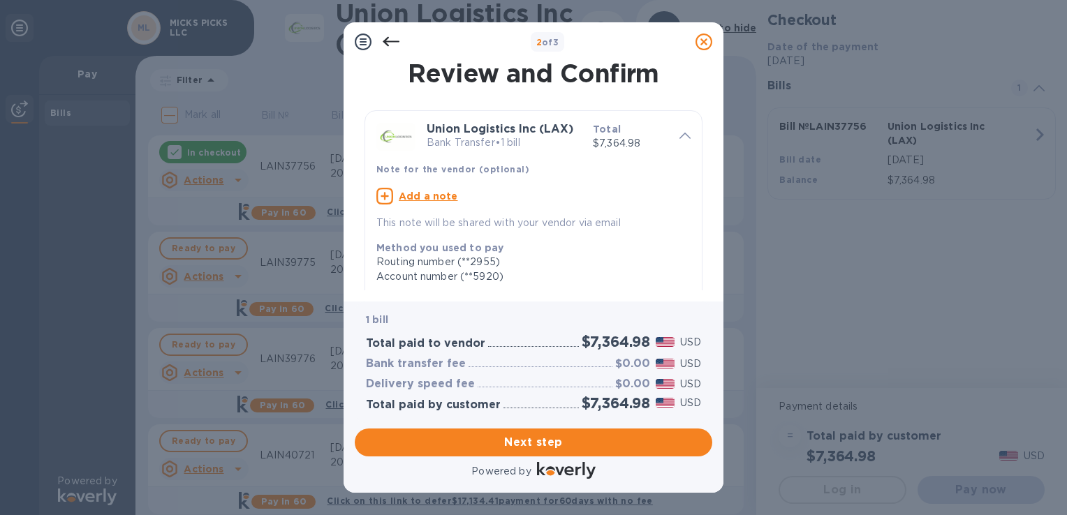
drag, startPoint x: 706, startPoint y: 99, endPoint x: 712, endPoint y: 151, distance: 52.0
click at [712, 151] on div "Review and Confirm Union Logistics Inc (LAX) Bank Transfer • 1 bill Total $7,36…" at bounding box center [534, 175] width 358 height 229
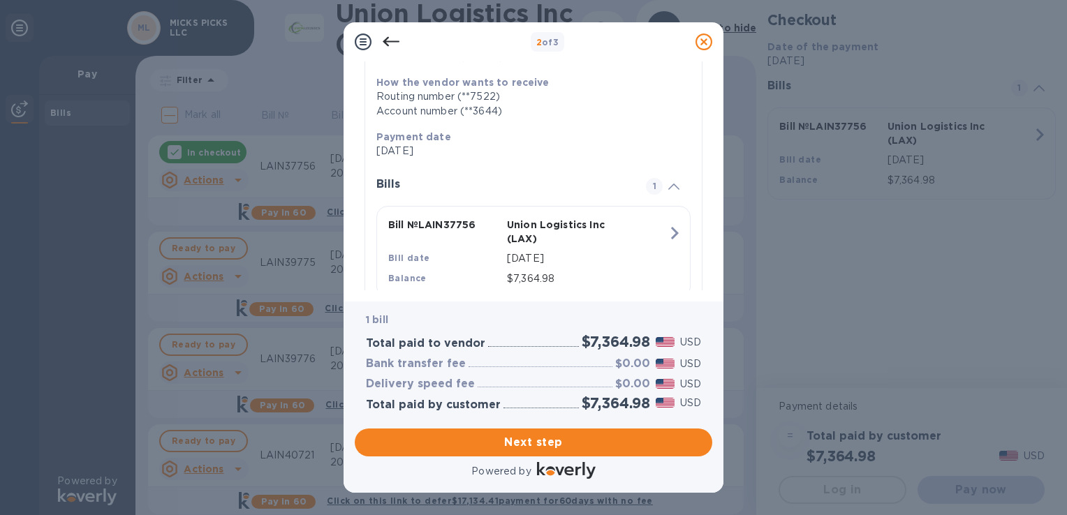
scroll to position [263, 0]
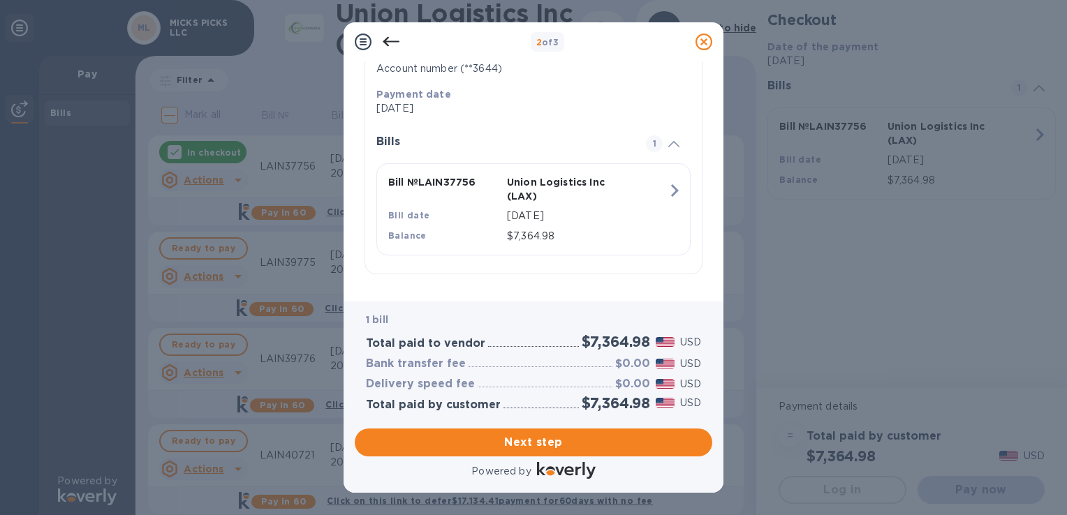
click at [724, 320] on div "2 of 3 Review and Confirm Union Logistics Inc (LAX) Bank Transfer • 1 bill Tota…" at bounding box center [533, 257] width 1067 height 515
click at [553, 432] on button "Next step" at bounding box center [534, 443] width 358 height 28
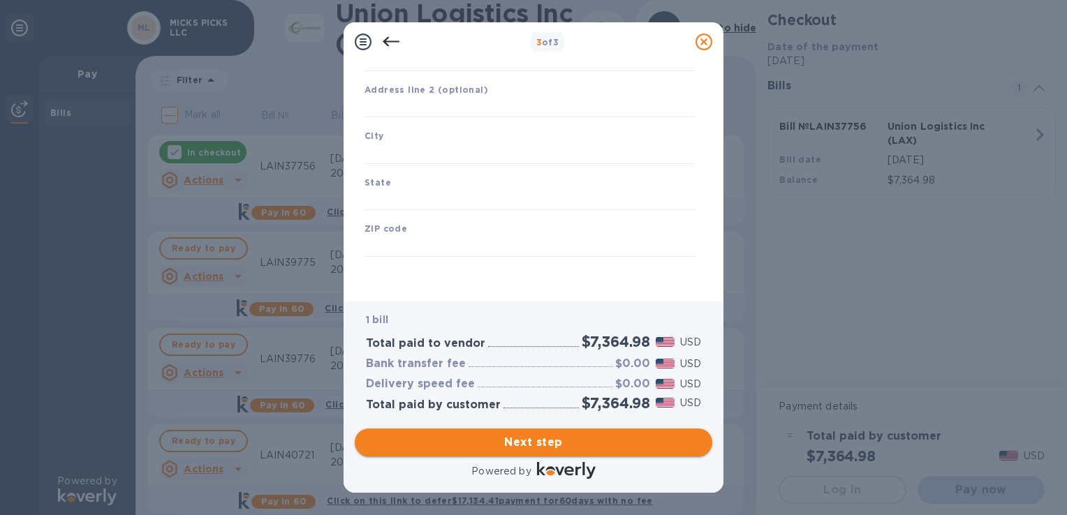
type input "[GEOGRAPHIC_DATA]"
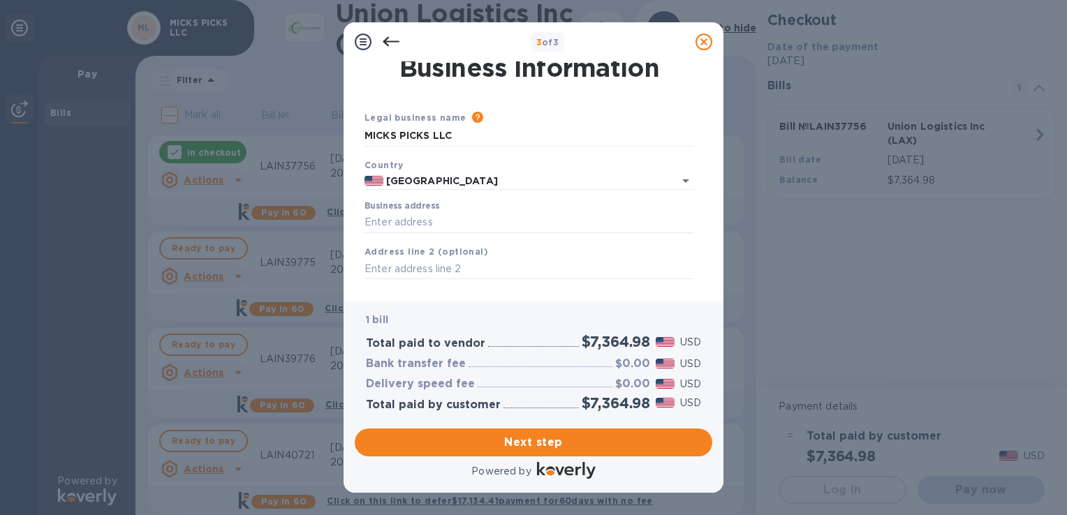
scroll to position [0, 0]
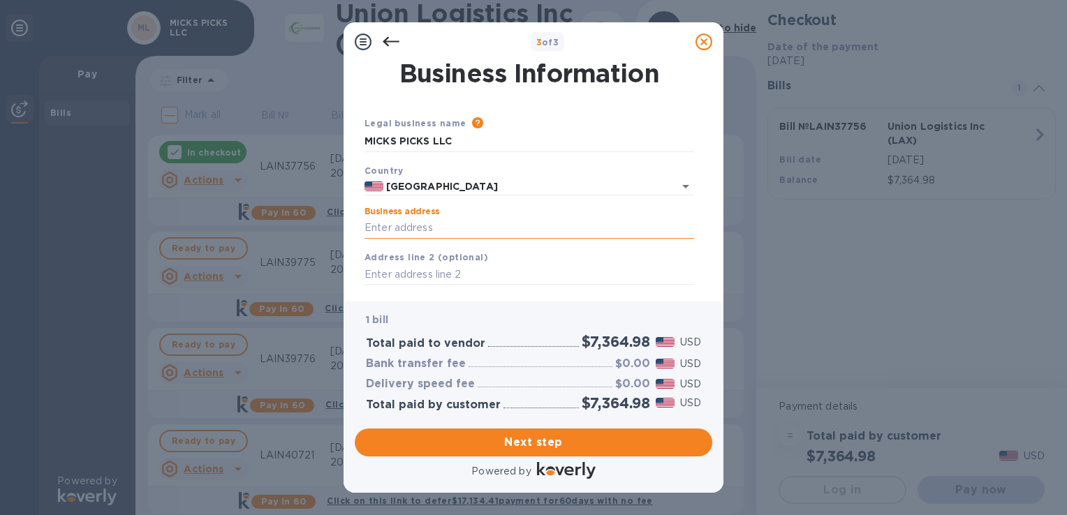
click at [461, 233] on input "Business address" at bounding box center [530, 228] width 330 height 21
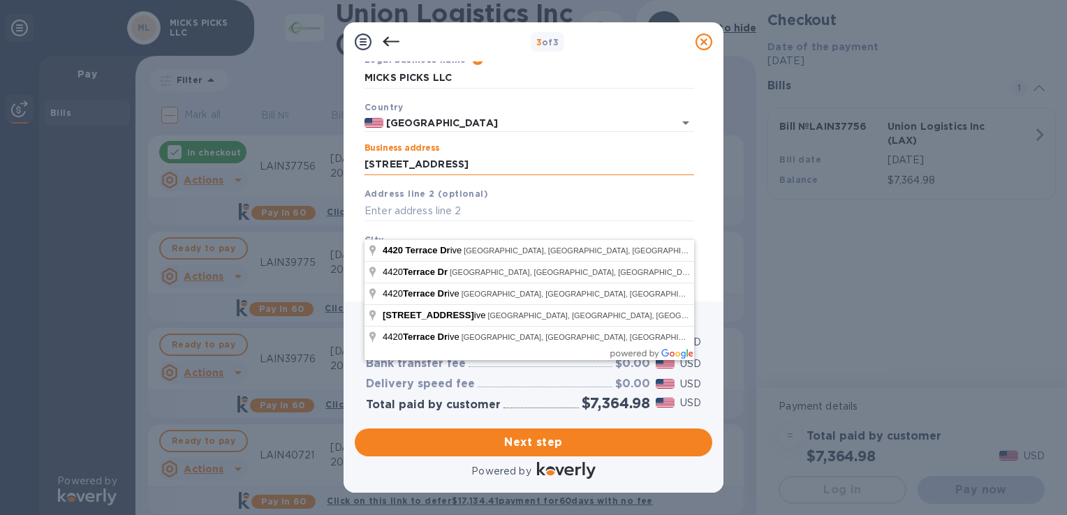
scroll to position [105, 0]
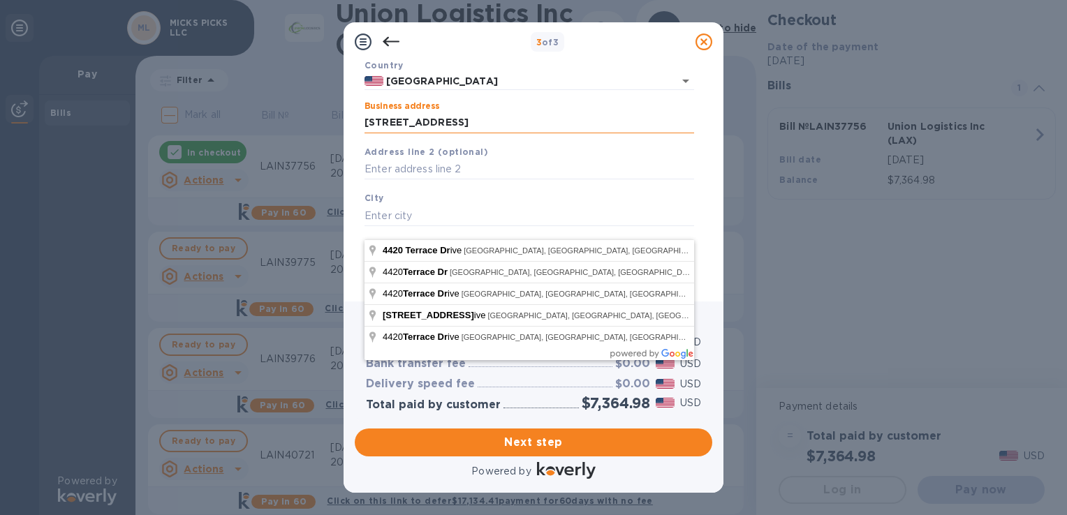
type input "[STREET_ADDRESS]"
click at [374, 168] on input "text" at bounding box center [530, 169] width 330 height 21
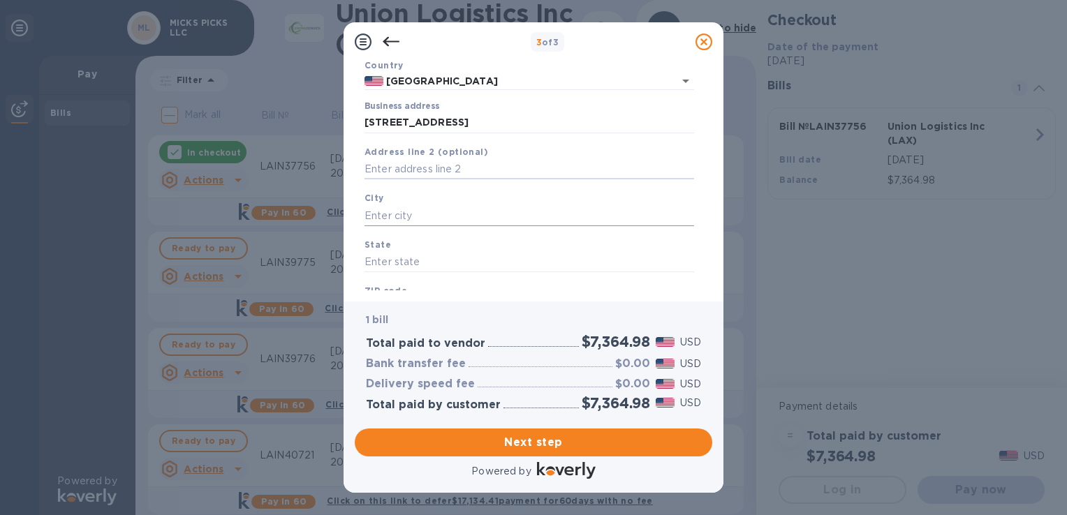
click at [365, 212] on input "text" at bounding box center [530, 215] width 330 height 21
type input "[GEOGRAPHIC_DATA]"
click at [374, 263] on input "text" at bounding box center [530, 262] width 330 height 21
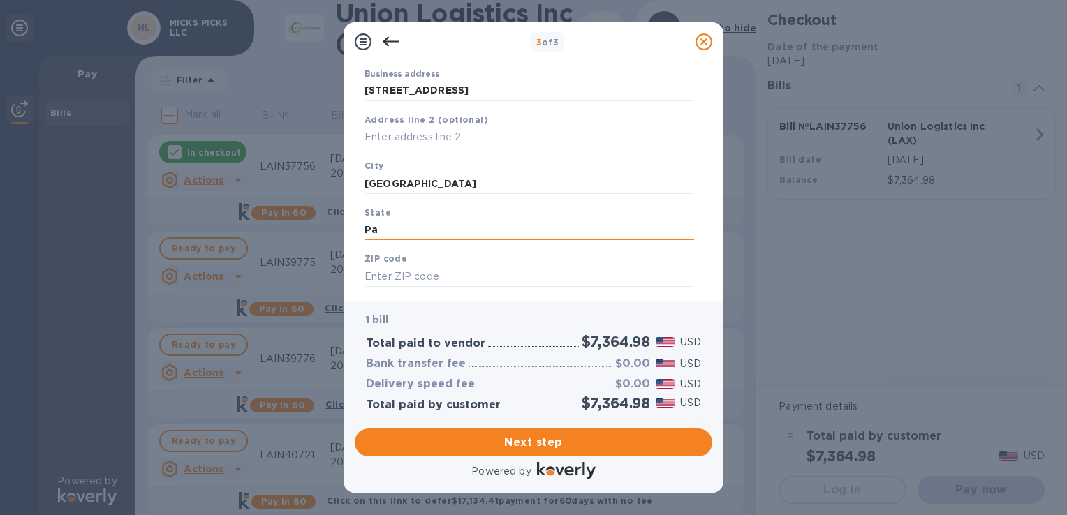
scroll to position [169, 0]
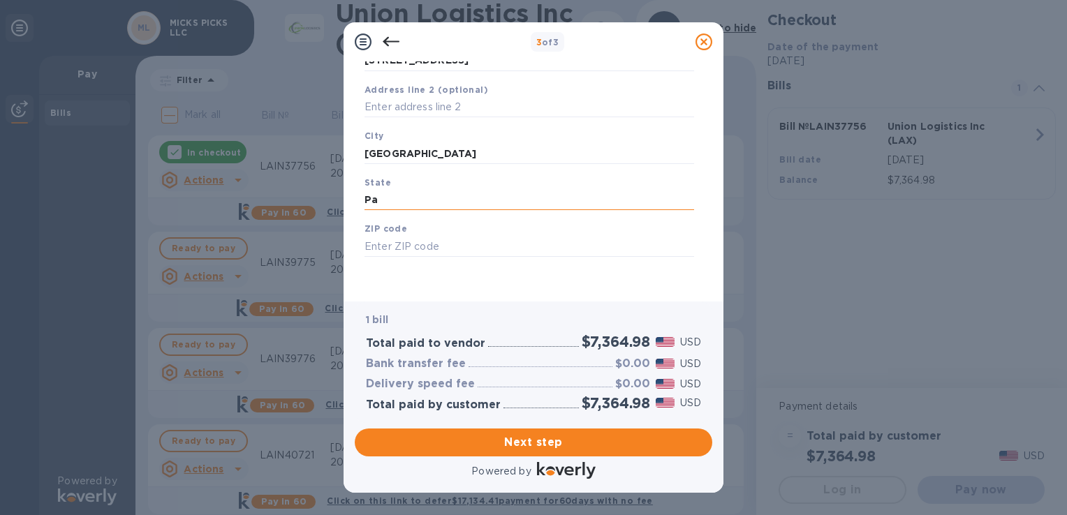
type input "Pa"
click at [369, 251] on input "text" at bounding box center [530, 246] width 330 height 21
type input "17110"
click at [514, 455] on button "Next step" at bounding box center [534, 443] width 358 height 28
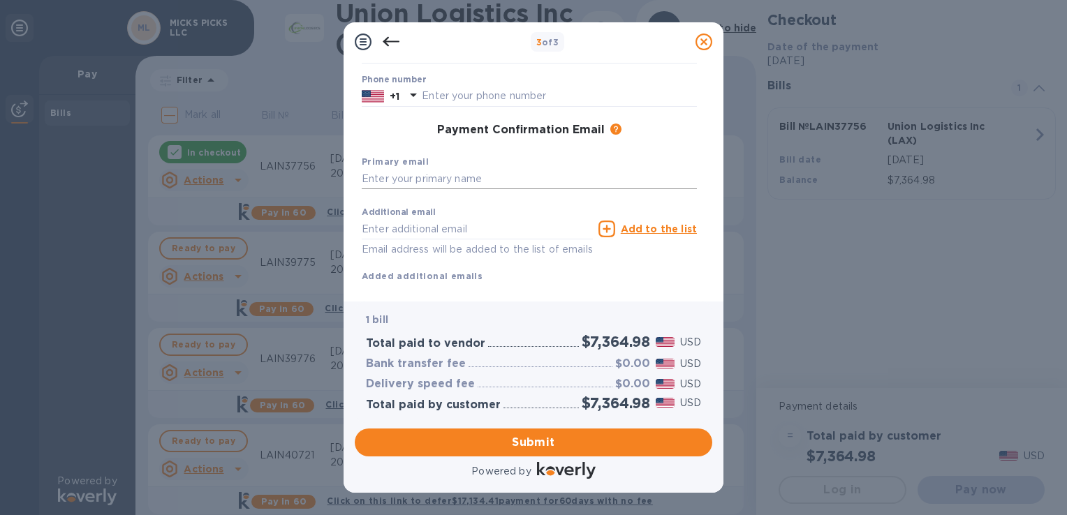
click at [367, 182] on input "text" at bounding box center [529, 179] width 335 height 21
type input "M"
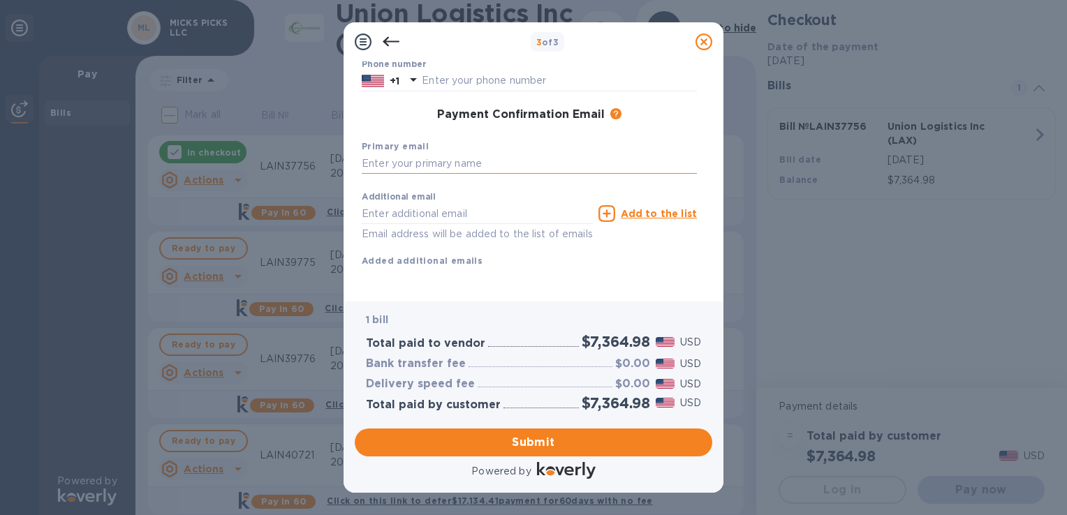
scroll to position [196, 0]
type input "[EMAIL_ADDRESS][DOMAIN_NAME]"
click at [663, 240] on div "Additional email Email address will be added to the list of emails Add to the l…" at bounding box center [529, 226] width 335 height 83
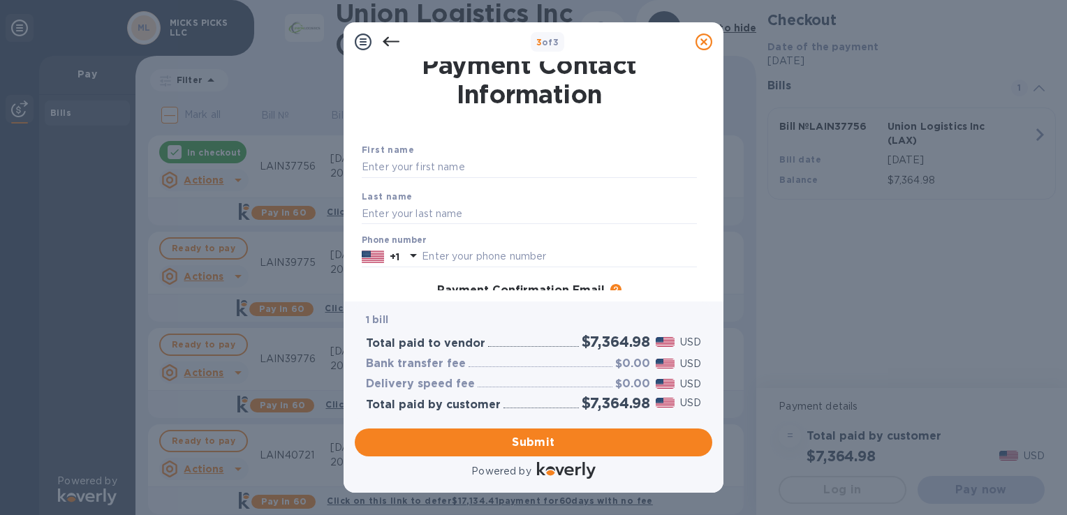
scroll to position [5, 0]
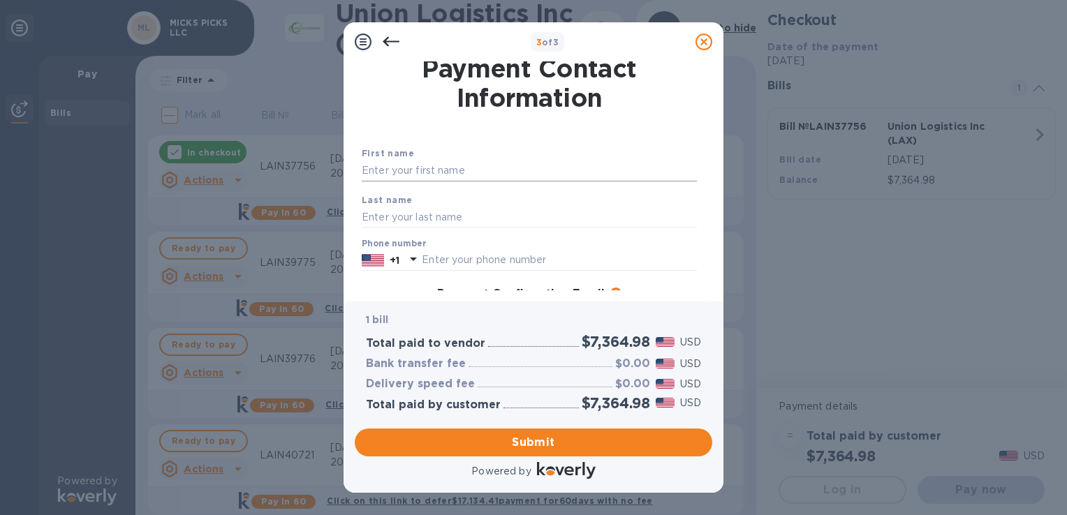
click at [367, 169] on input "text" at bounding box center [529, 171] width 335 height 21
type input "[PERSON_NAME]"
click at [365, 218] on input "text" at bounding box center [529, 217] width 335 height 21
type input "[PERSON_NAME]"
click at [482, 166] on input "[PERSON_NAME]" at bounding box center [529, 171] width 335 height 21
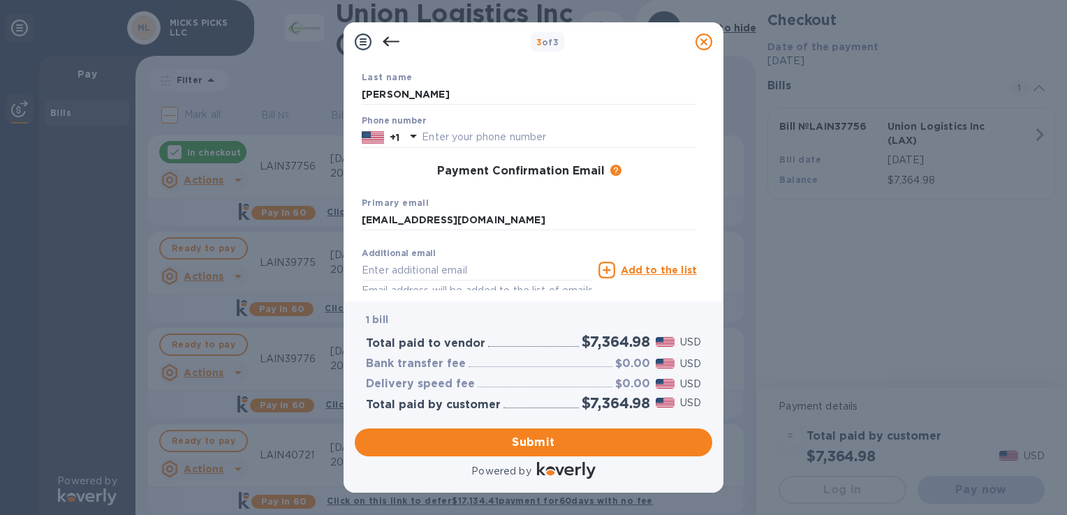
scroll to position [129, 0]
click at [434, 139] on input "text" at bounding box center [559, 136] width 275 height 21
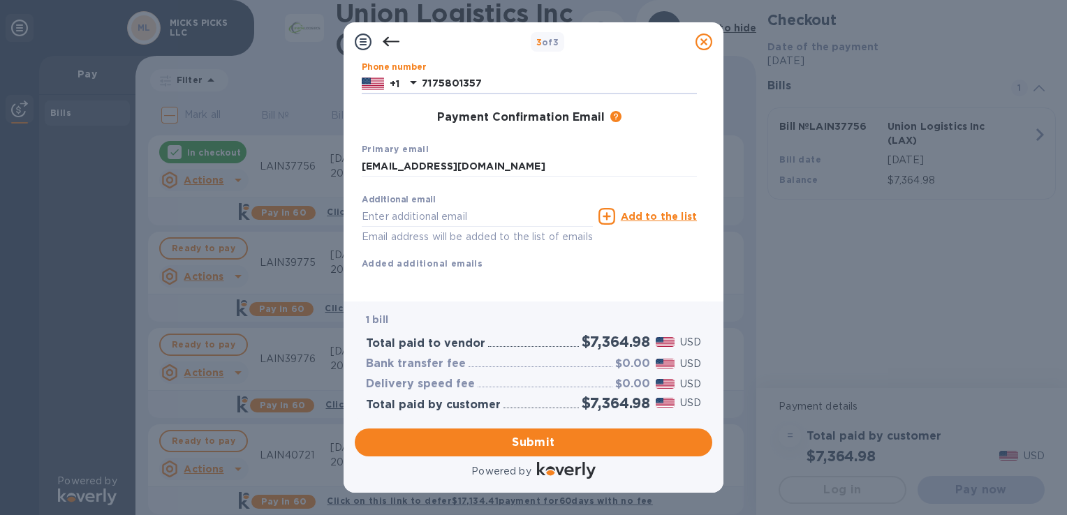
scroll to position [201, 0]
type input "7175801357"
click at [636, 106] on div "Payment Confirmation Email The added email addresses will be used to send the p…" at bounding box center [529, 115] width 346 height 25
click at [520, 443] on span "Submit" at bounding box center [533, 442] width 335 height 17
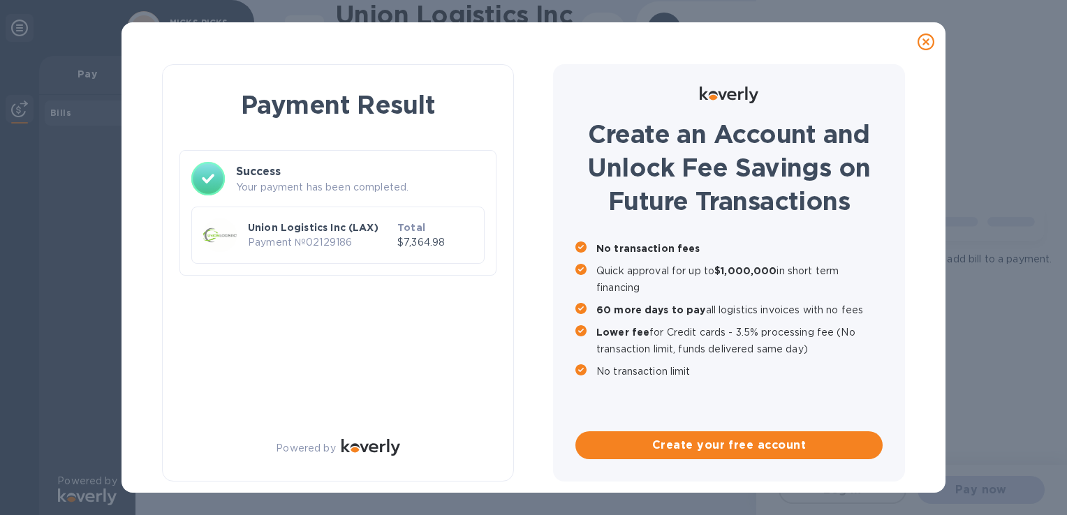
scroll to position [0, 0]
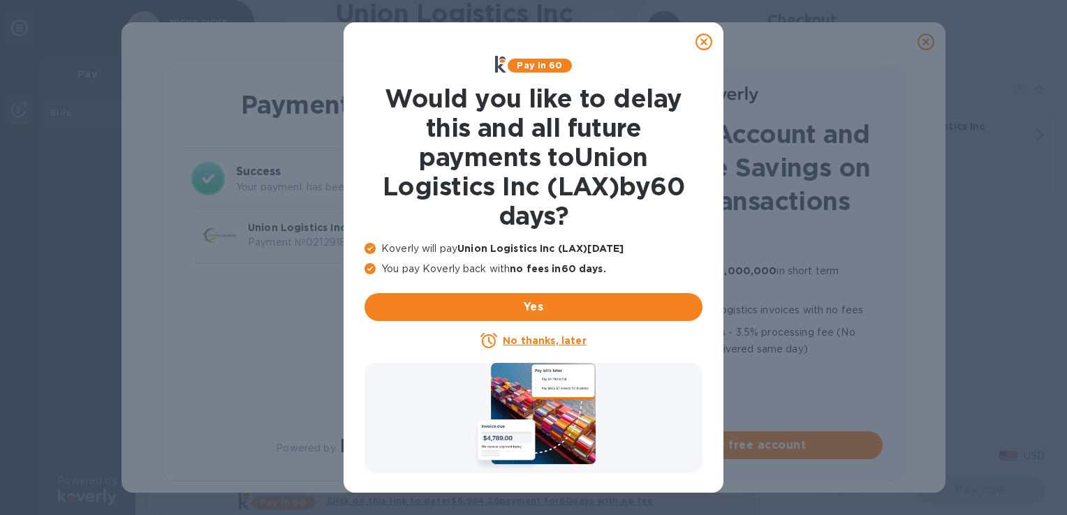
click at [702, 42] on icon at bounding box center [704, 42] width 17 height 17
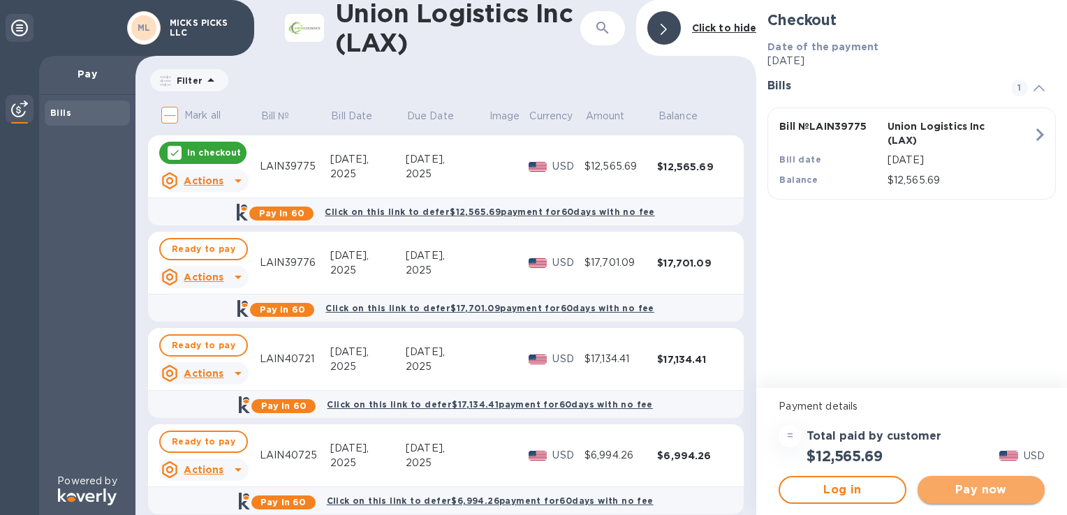
click at [964, 487] on span "Pay now" at bounding box center [981, 490] width 105 height 17
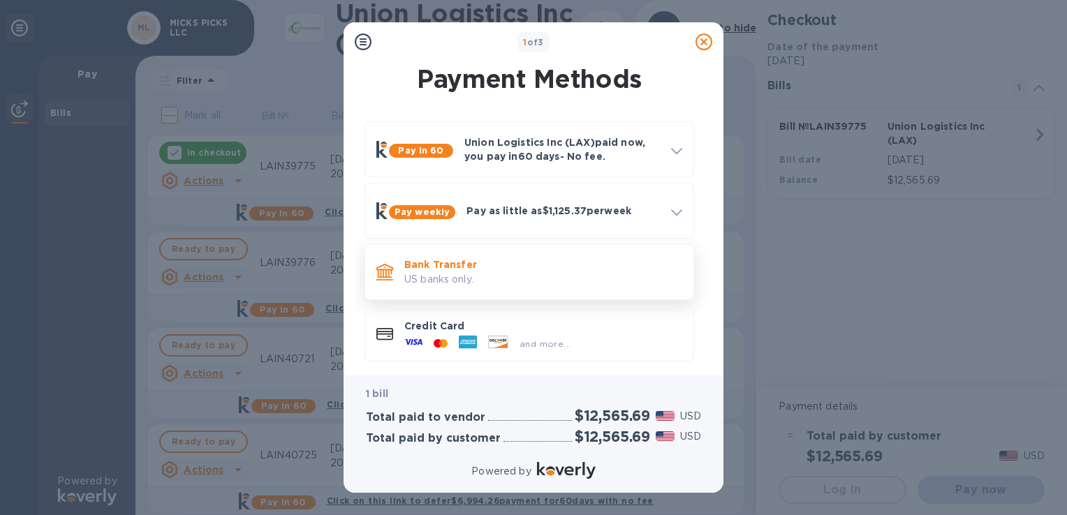
click at [464, 261] on p "Bank Transfer" at bounding box center [543, 265] width 278 height 14
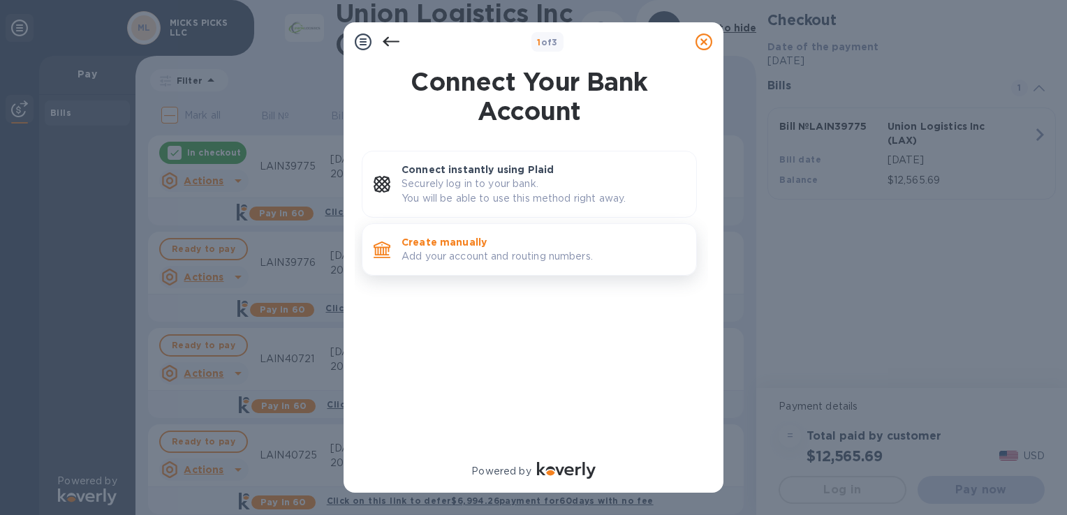
click at [439, 253] on p "Add your account and routing numbers." at bounding box center [544, 256] width 284 height 15
